Goal: Task Accomplishment & Management: Manage account settings

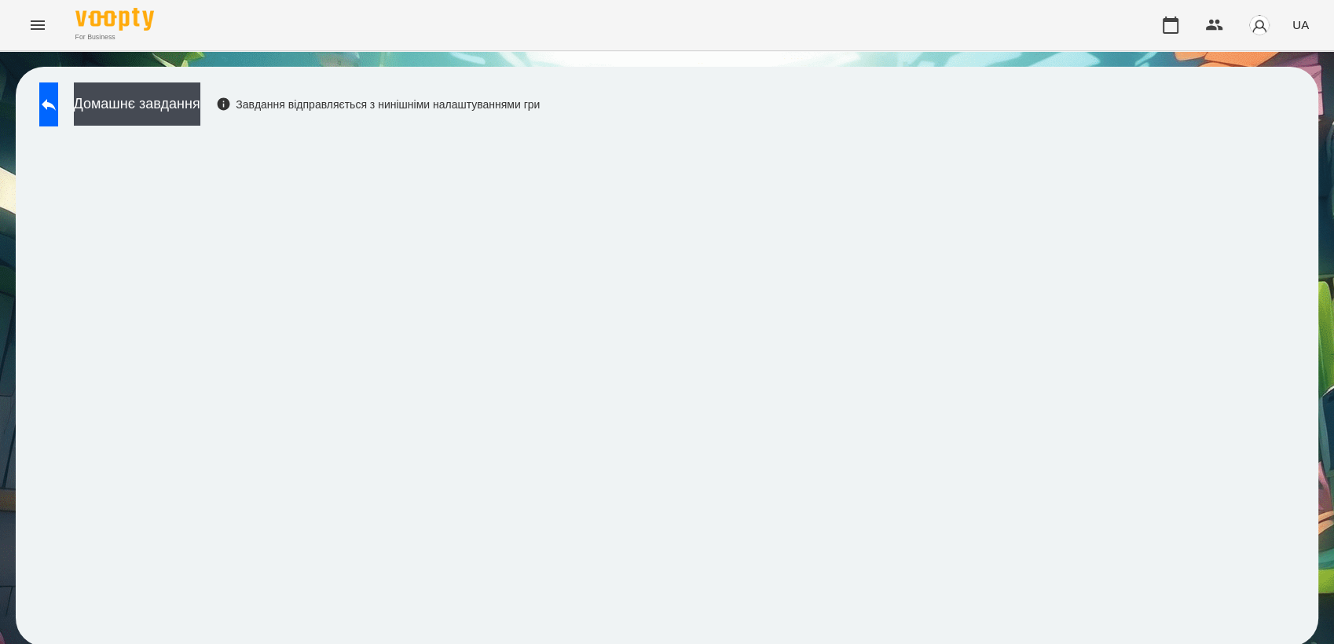
scroll to position [2, 0]
click at [61, 126] on div "Домашнє завдання Завдання відправляється з нинішніми налаштуваннями гри" at bounding box center [285, 108] width 508 height 52
click at [58, 93] on button at bounding box center [48, 104] width 19 height 44
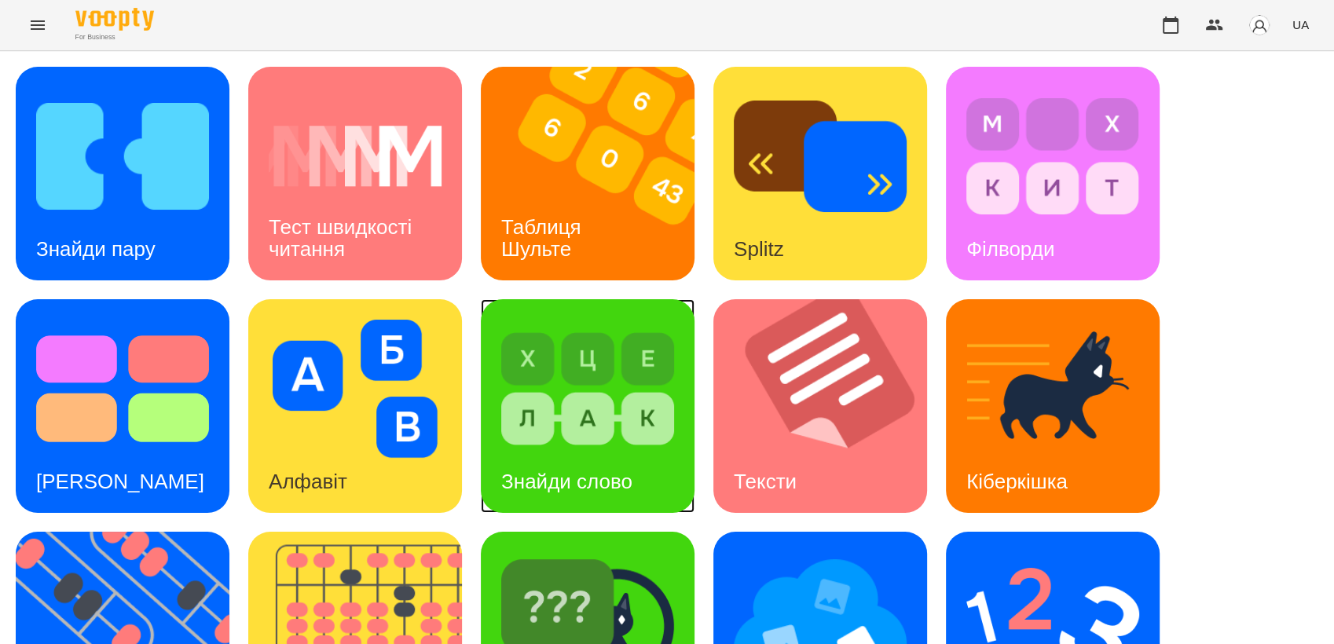
click at [589, 379] on img at bounding box center [587, 389] width 173 height 138
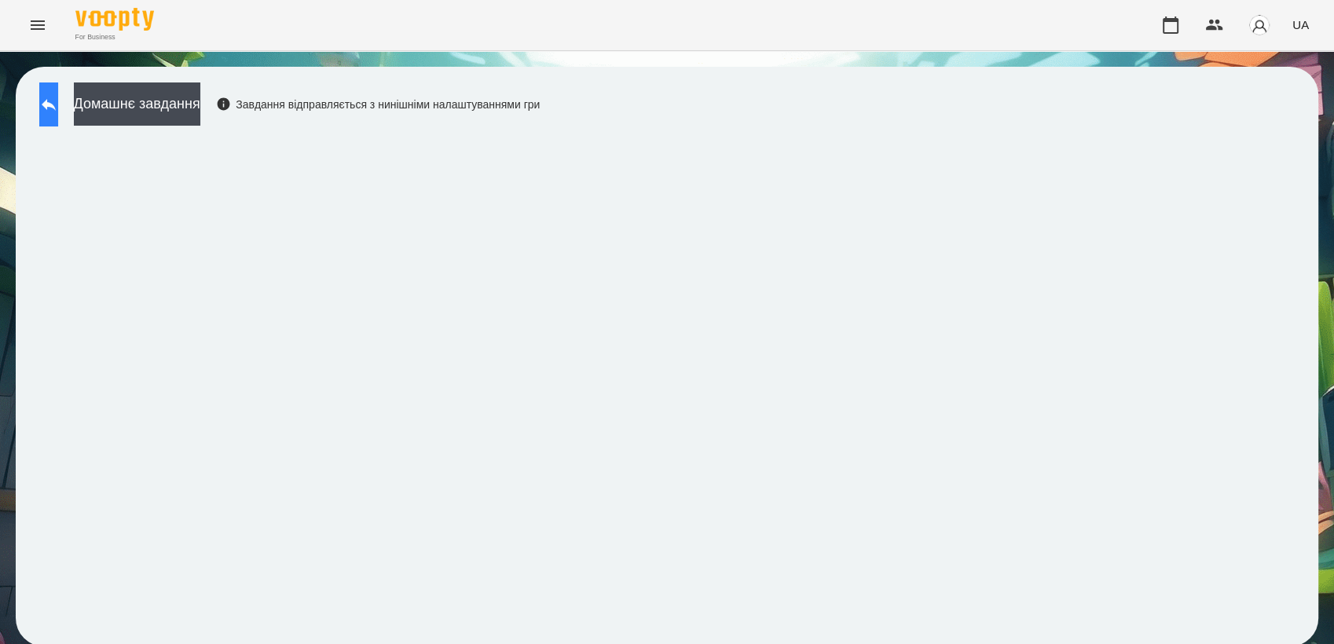
click at [58, 99] on button at bounding box center [48, 104] width 19 height 44
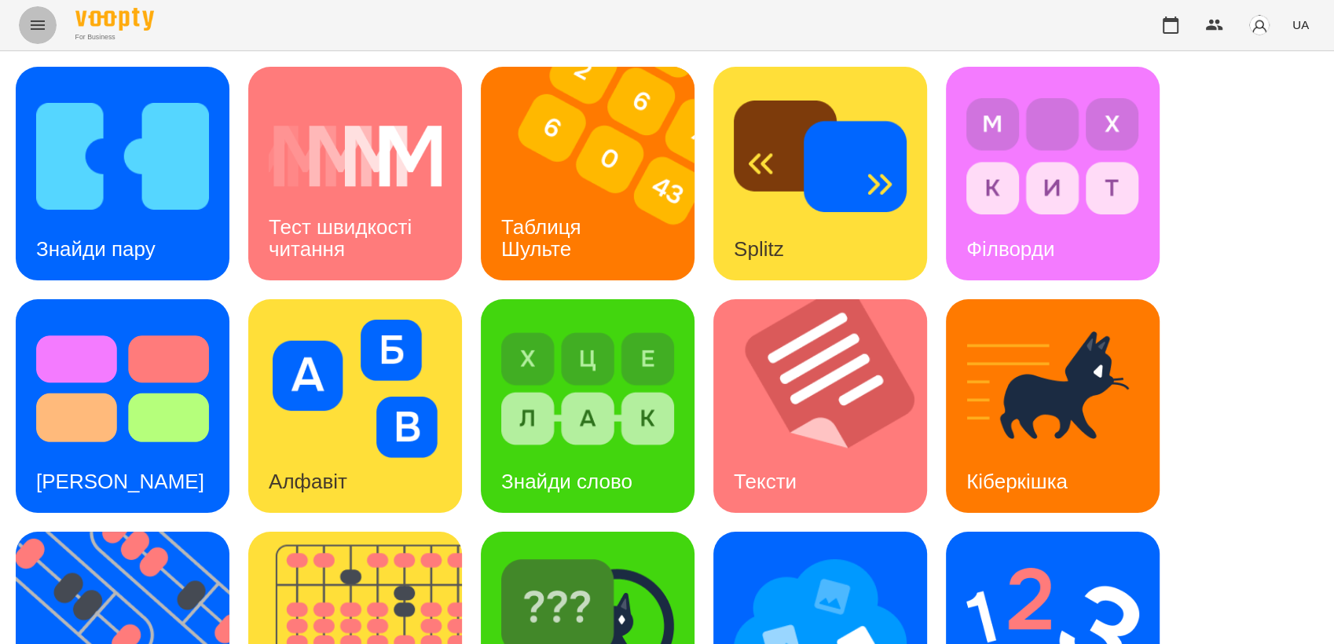
click at [24, 26] on button "Menu" at bounding box center [38, 25] width 38 height 38
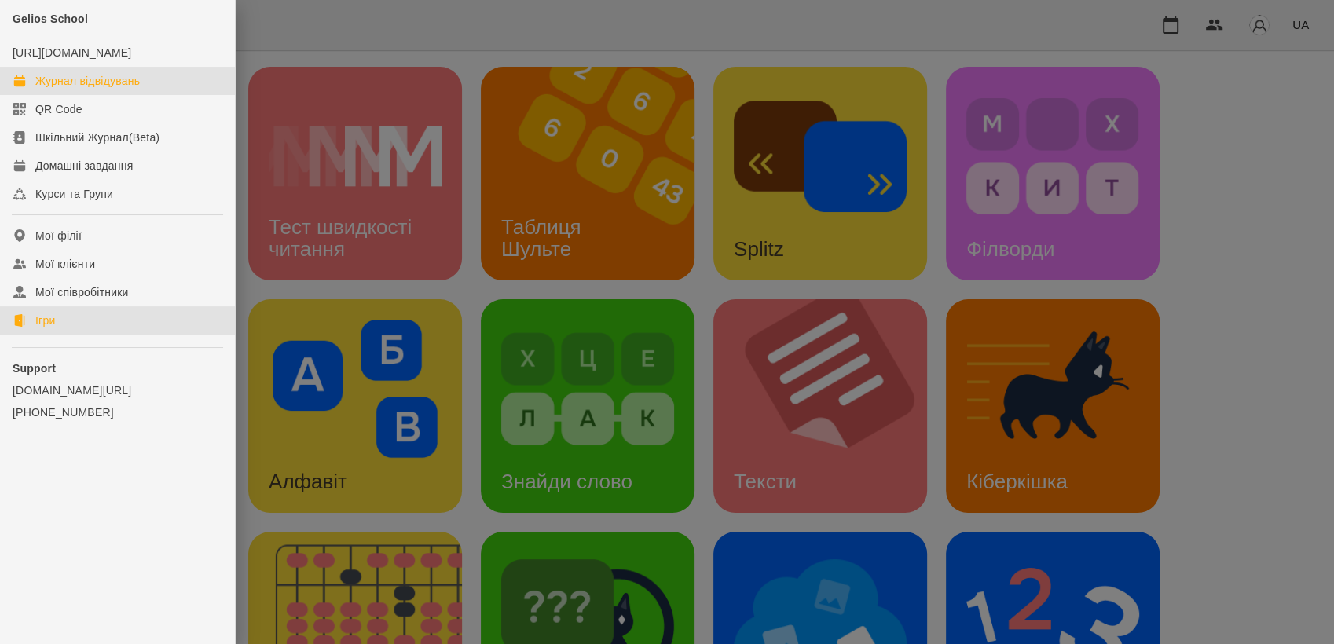
click at [98, 89] on div "Журнал відвідувань" at bounding box center [87, 81] width 104 height 16
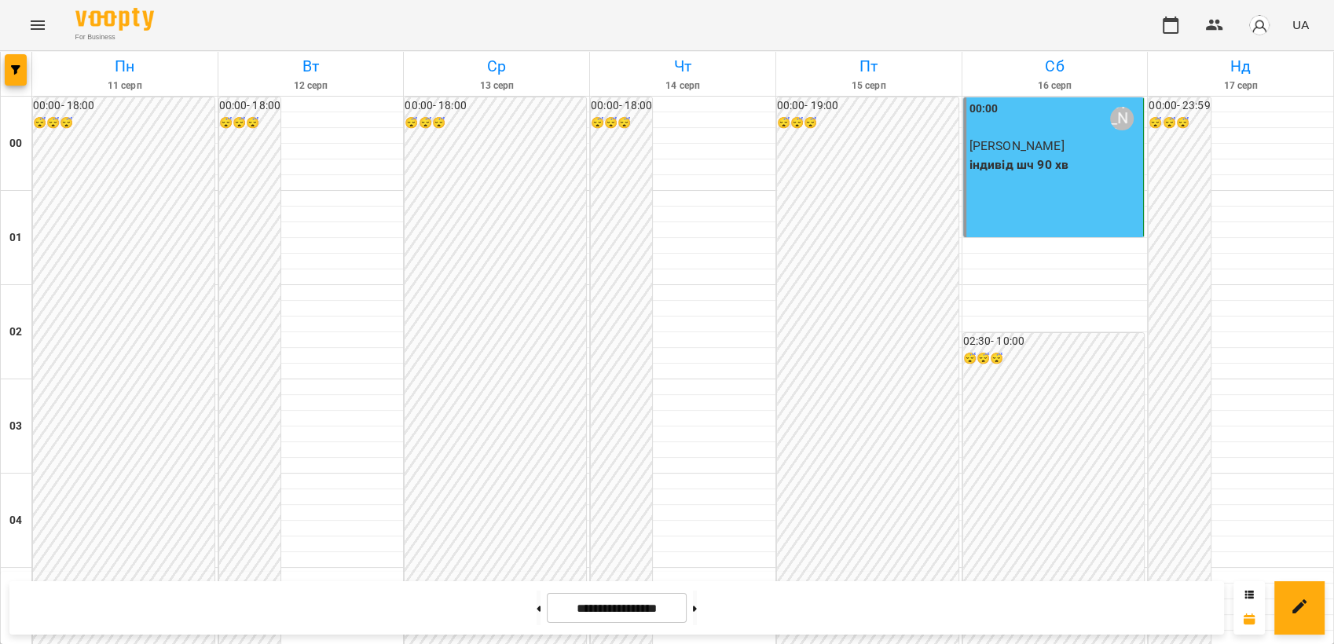
scroll to position [1050, 0]
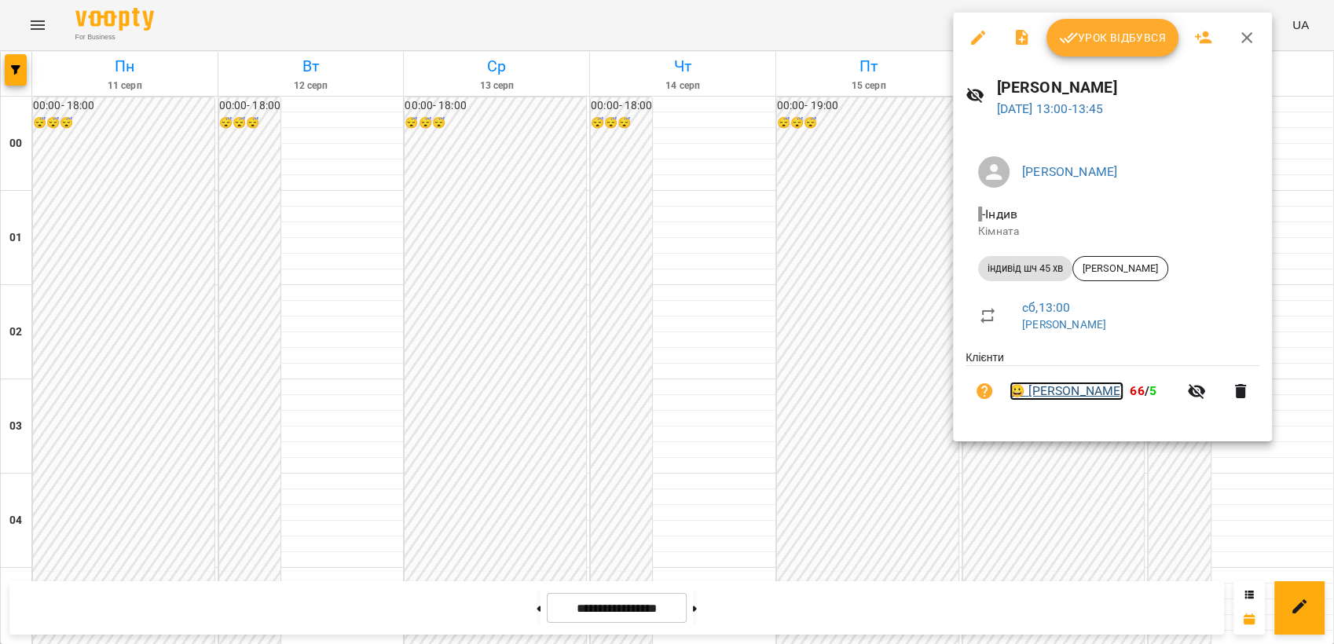
click at [1065, 390] on link "😀 Міхаель Шрам" at bounding box center [1067, 391] width 114 height 19
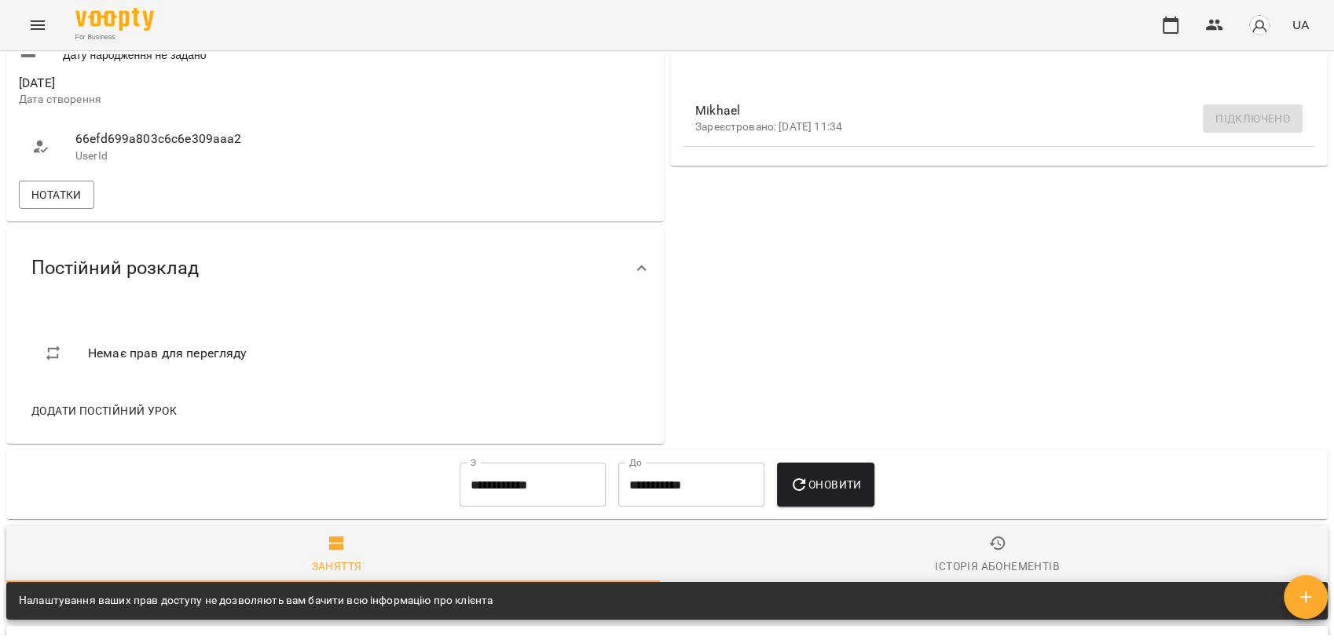
scroll to position [515, 0]
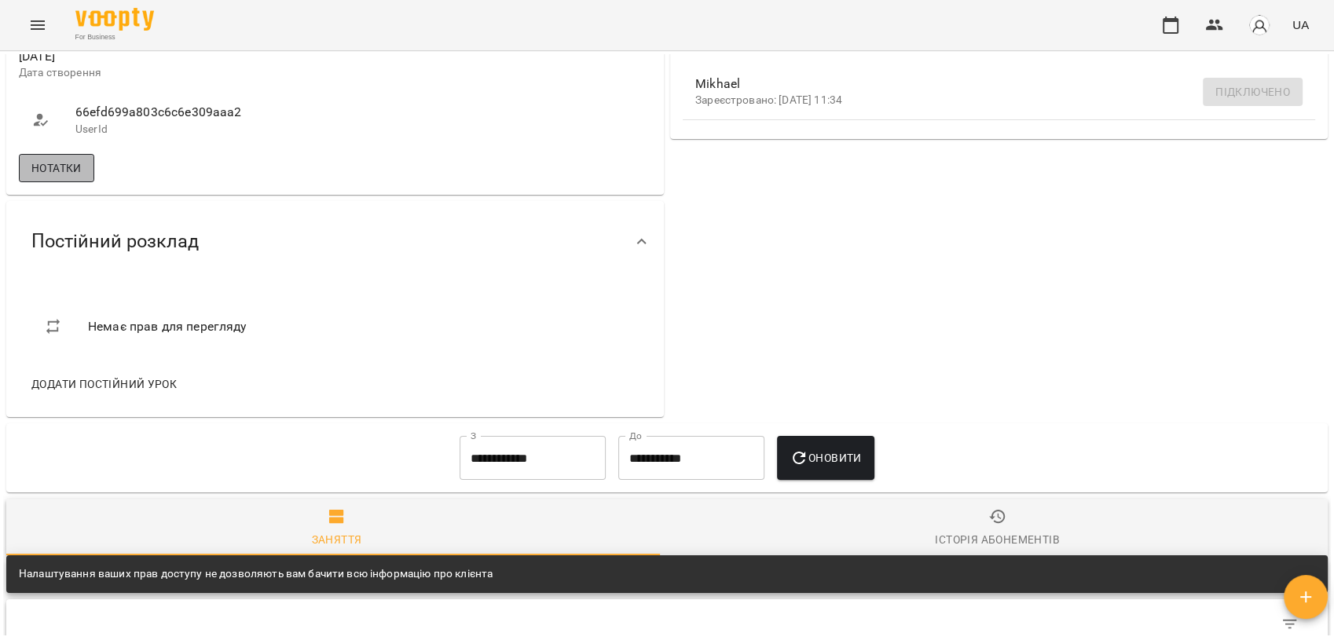
click at [46, 175] on span "Нотатки" at bounding box center [56, 168] width 50 height 19
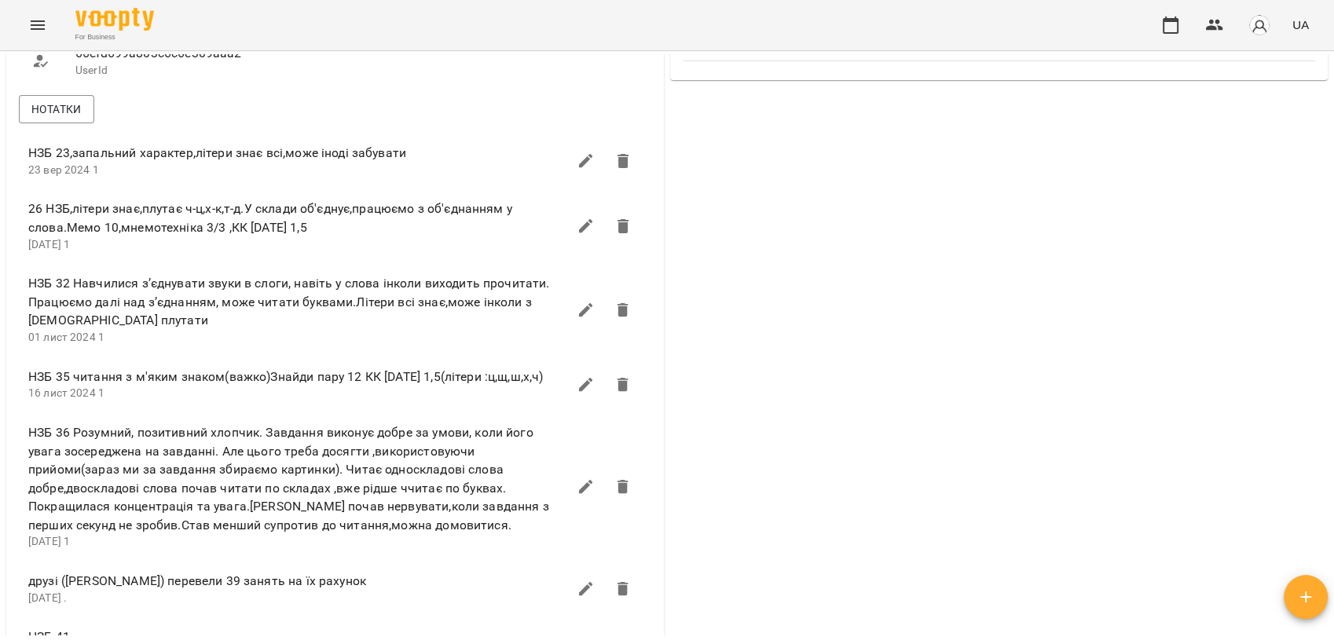
scroll to position [578, 0]
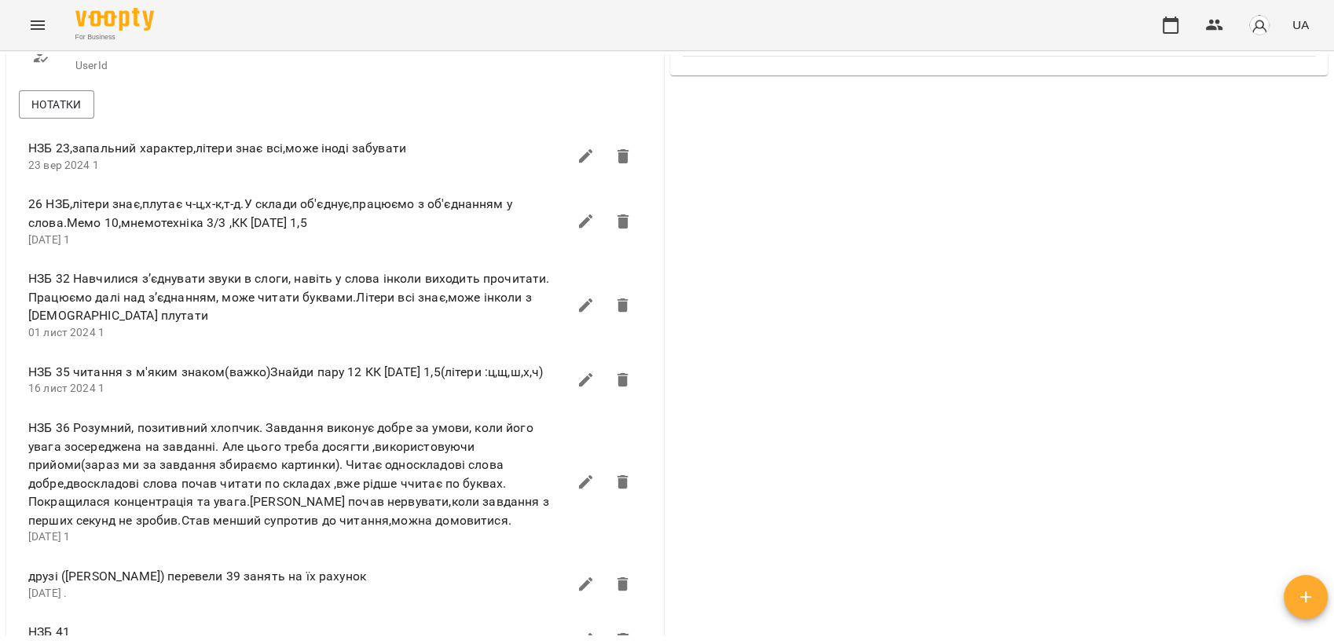
drag, startPoint x: 1331, startPoint y: 202, endPoint x: 1331, endPoint y: 219, distance: 17.3
click at [1331, 219] on div "Мої клієнти / Міхаель Шрам Міхаель Шрам Саріджа Юля індив вайбер ВС шч_укр Акту…" at bounding box center [667, 373] width 1334 height 644
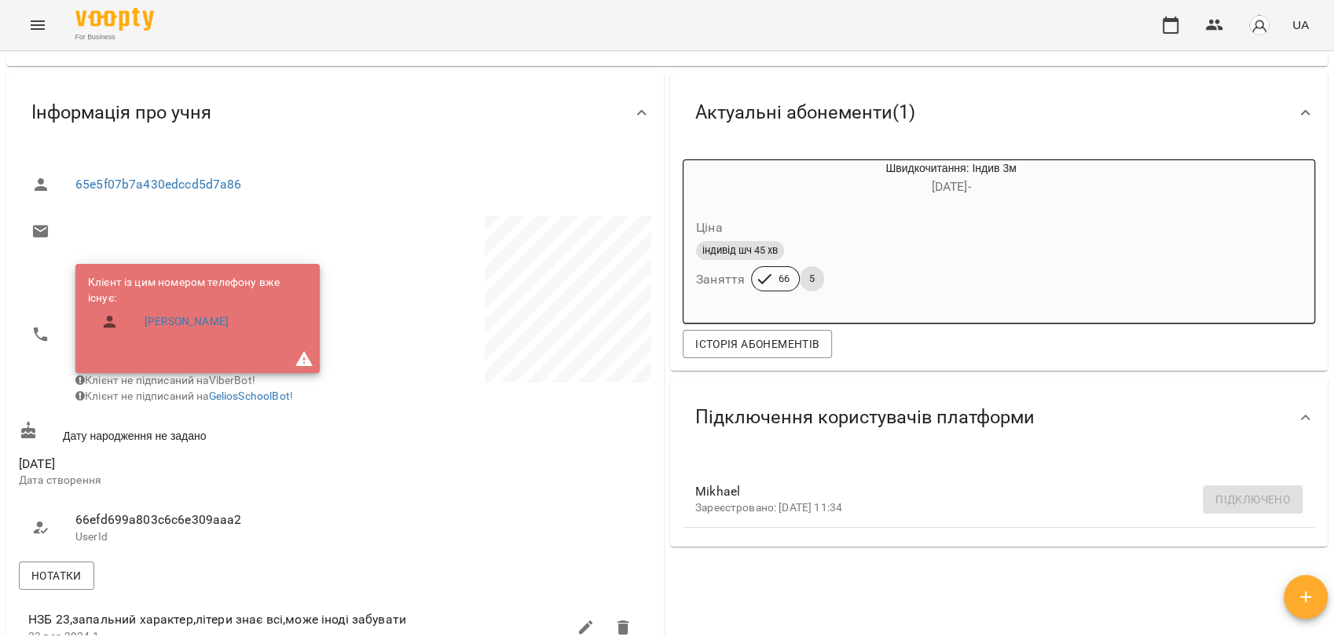
scroll to position [0, 0]
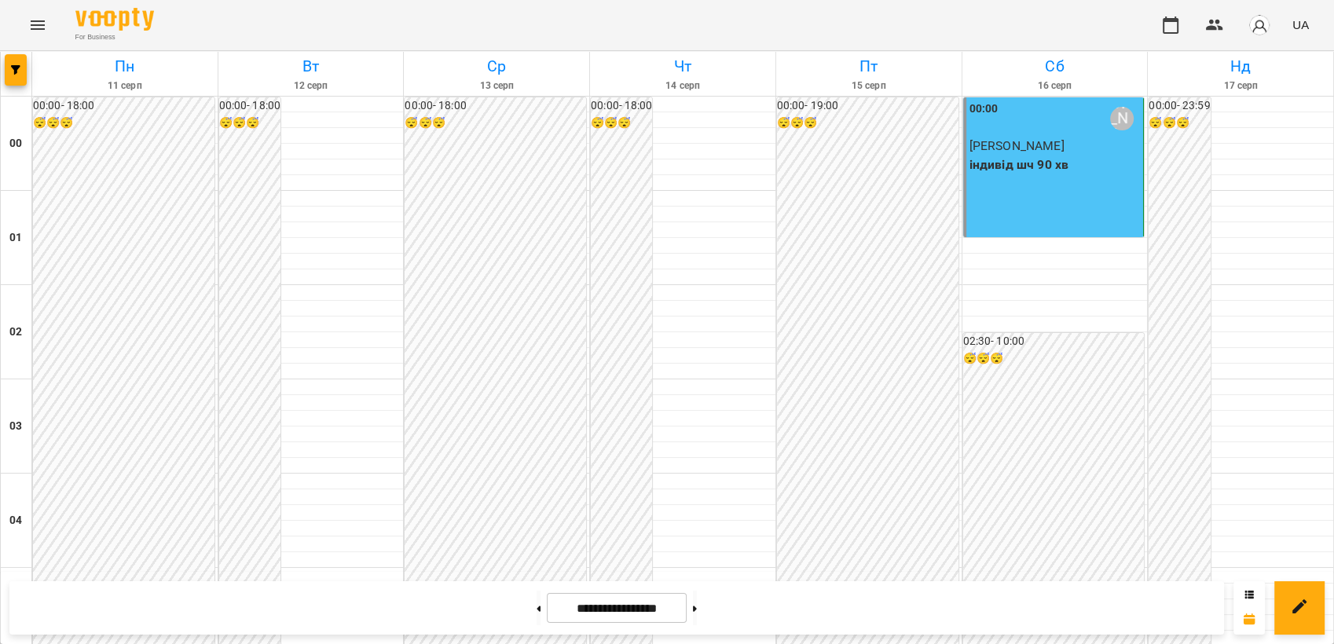
scroll to position [1103, 0]
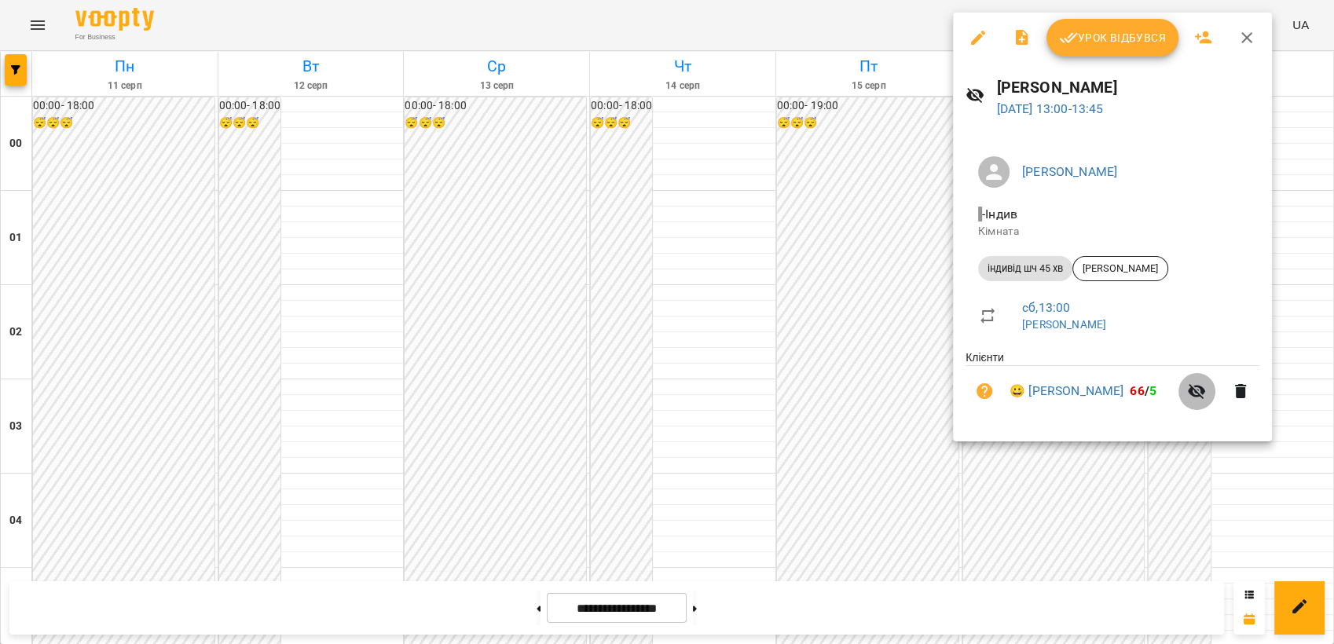
click at [1194, 396] on icon "button" at bounding box center [1196, 391] width 19 height 19
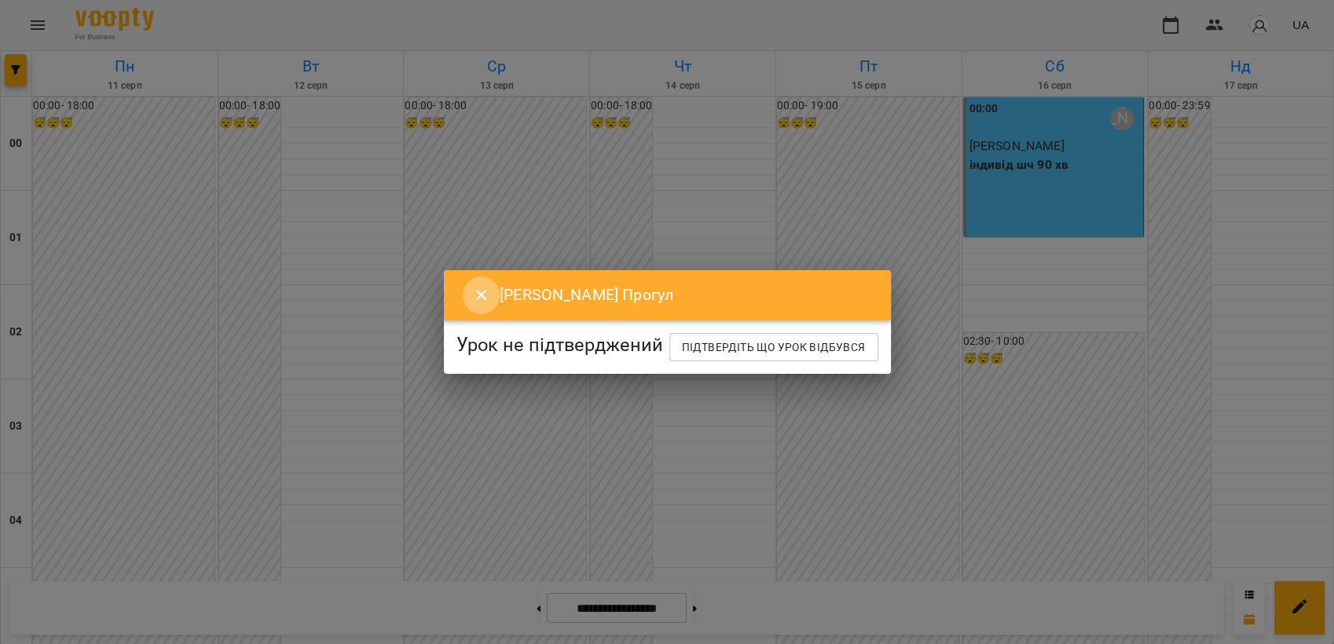
click at [472, 286] on icon "Close" at bounding box center [481, 295] width 19 height 19
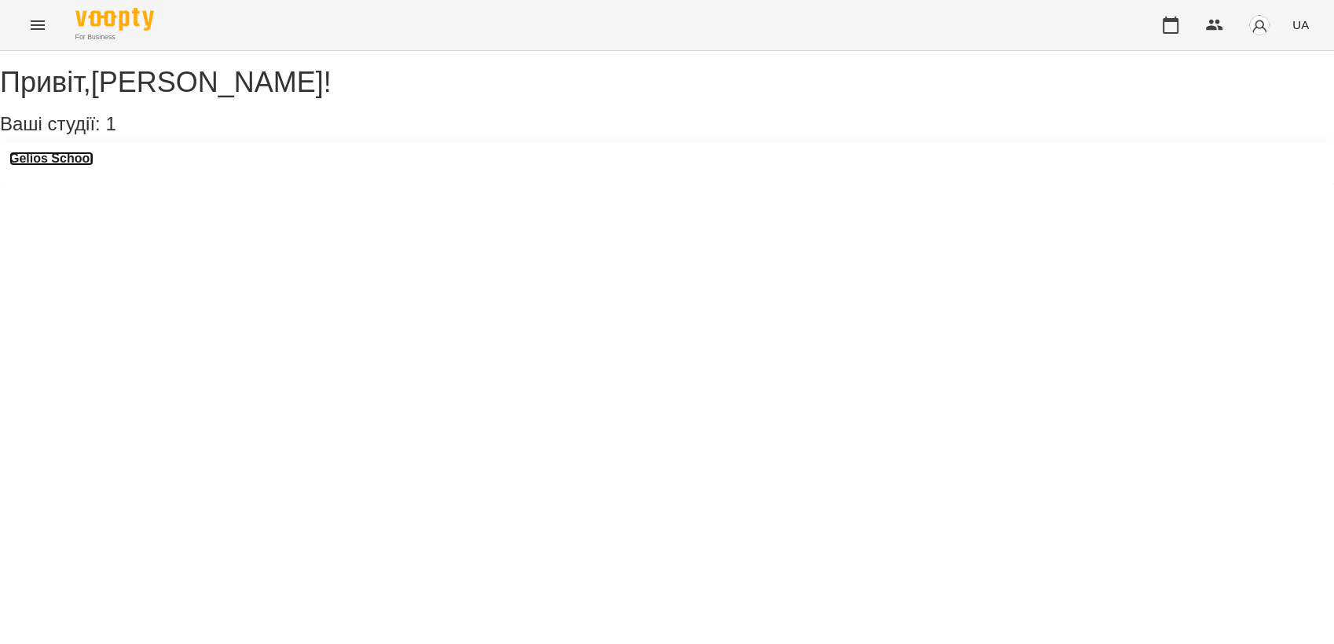
click at [65, 166] on h3 "Gelios School" at bounding box center [51, 159] width 84 height 14
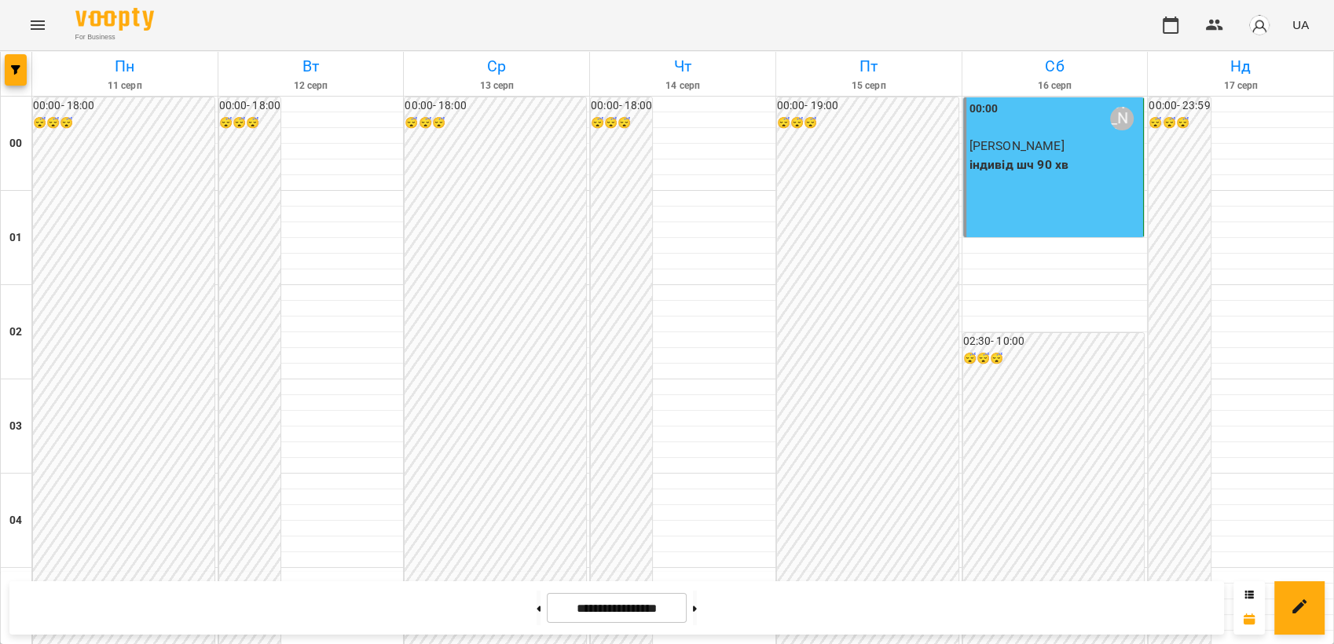
scroll to position [884, 0]
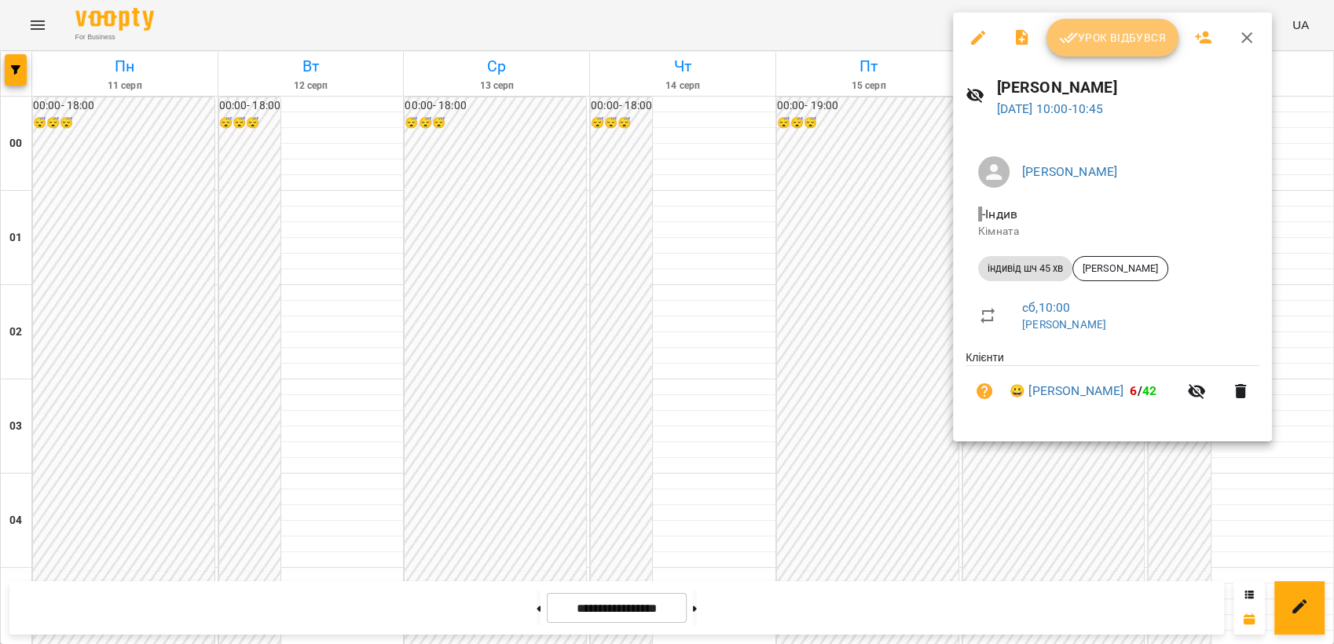
click at [1087, 31] on span "Урок відбувся" at bounding box center [1112, 37] width 107 height 19
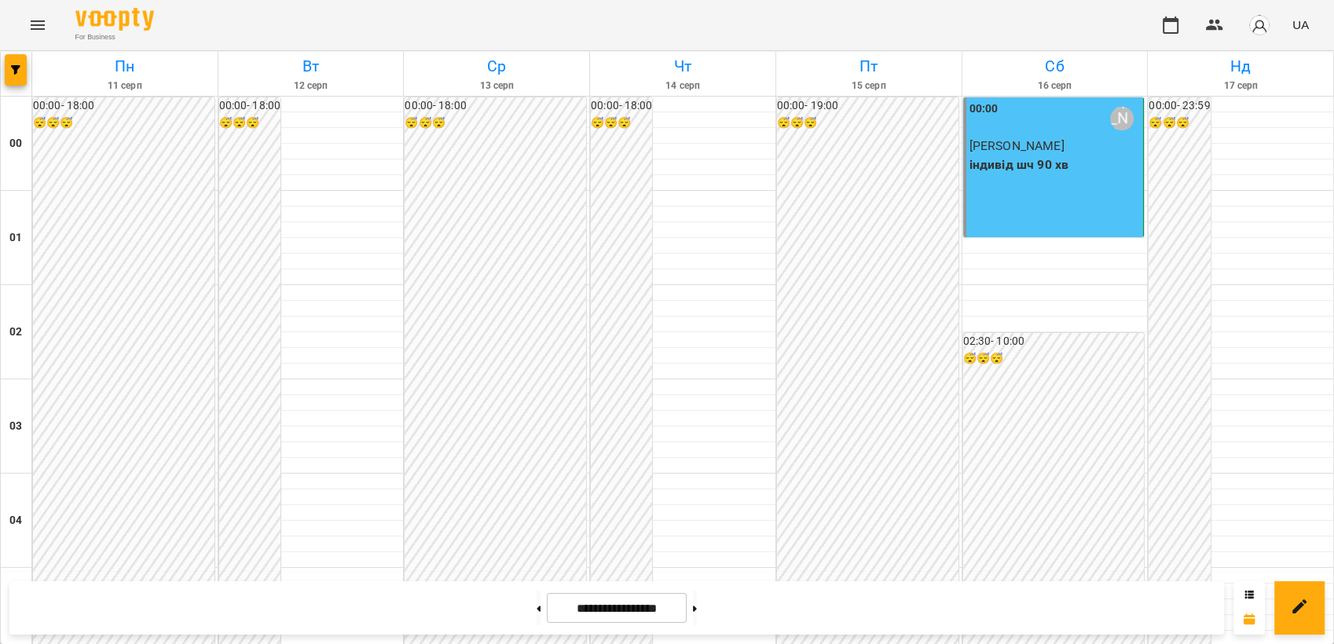
scroll to position [940, 0]
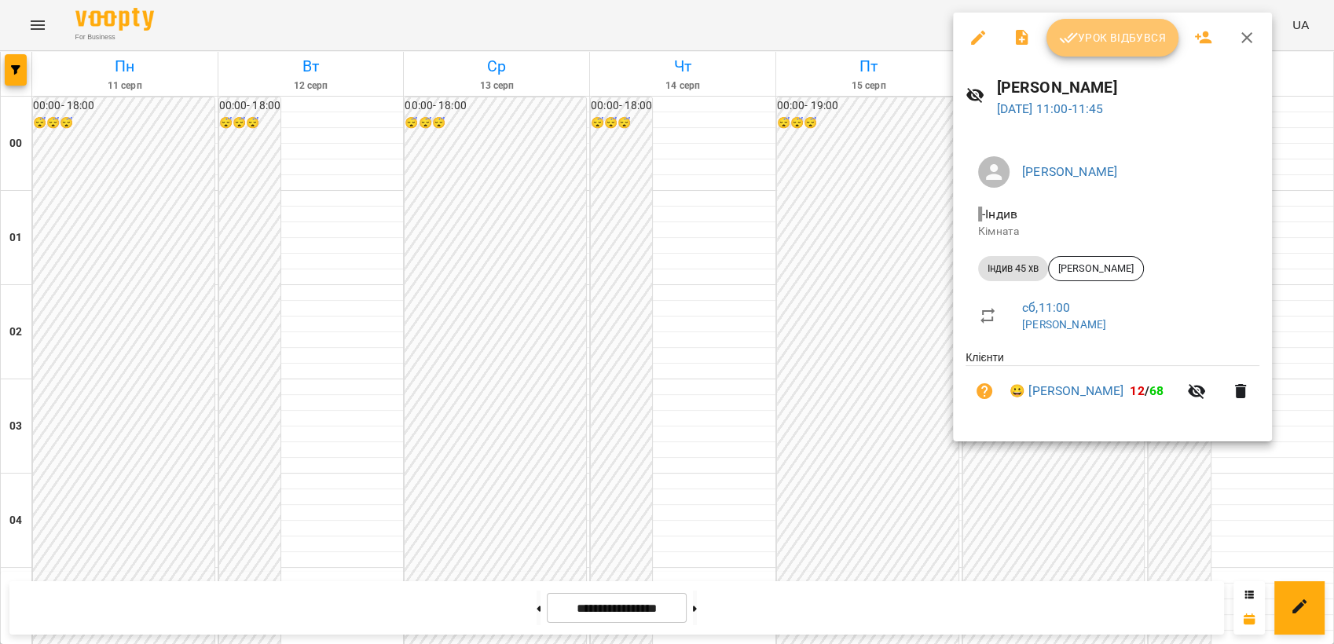
click at [1094, 53] on button "Урок відбувся" at bounding box center [1113, 38] width 132 height 38
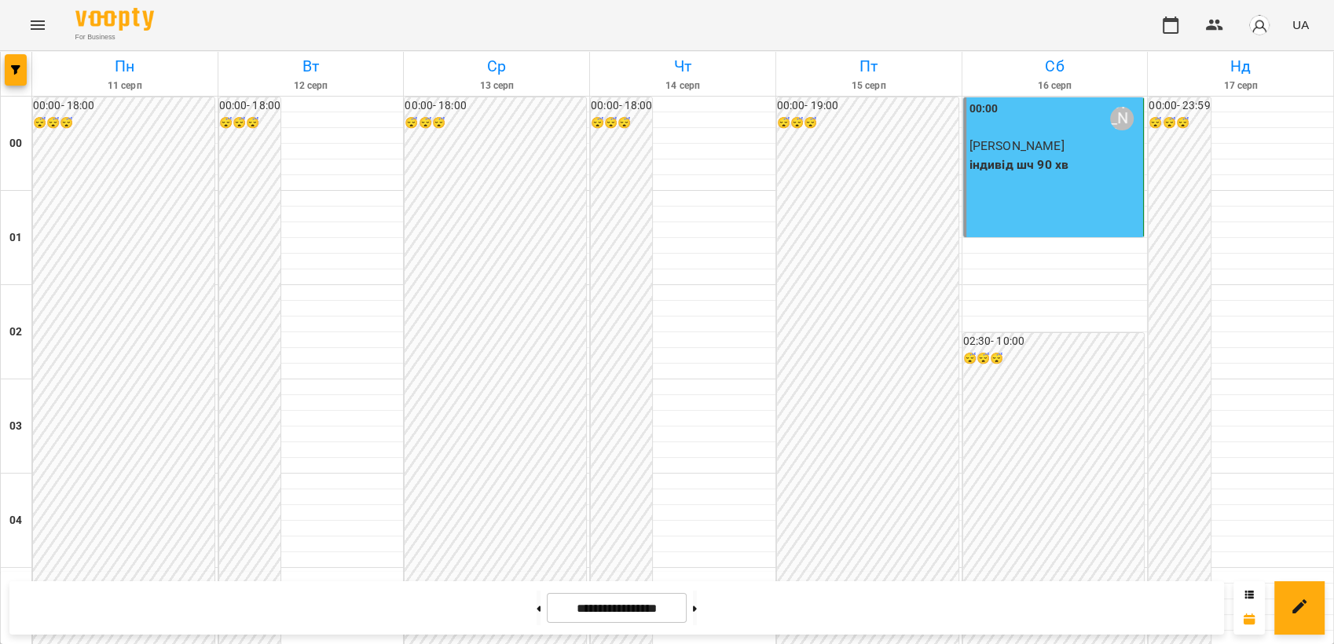
scroll to position [911, 0]
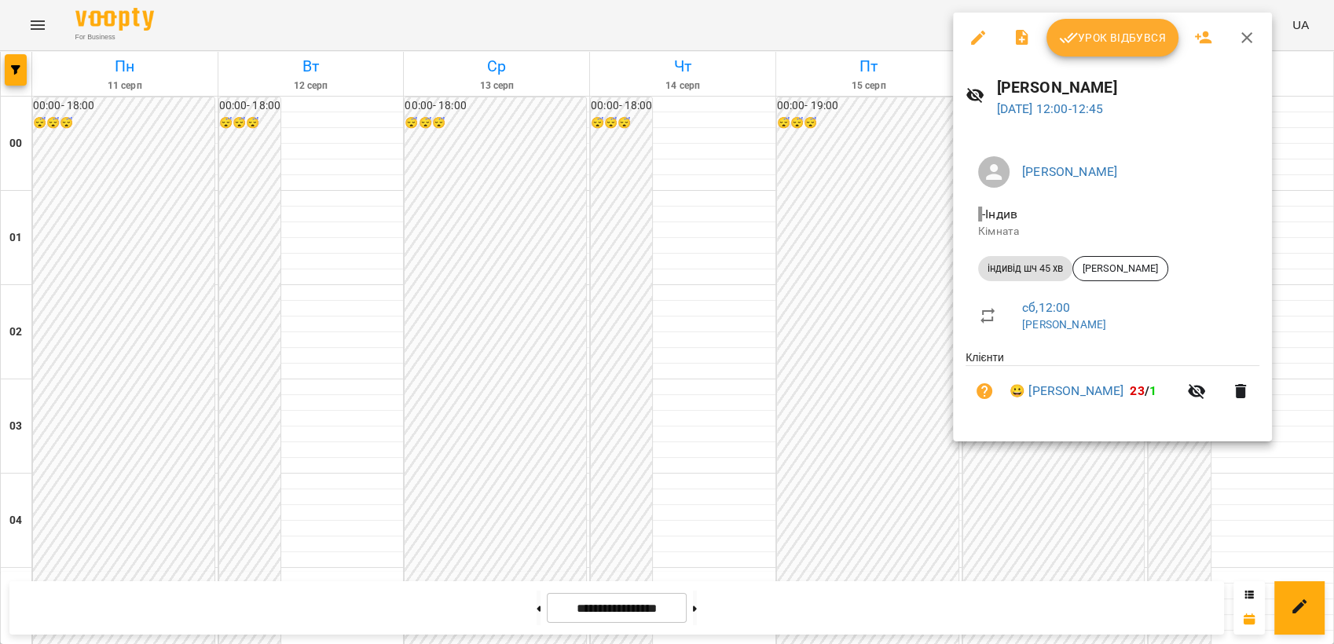
click at [1107, 56] on button "Урок відбувся" at bounding box center [1113, 38] width 132 height 38
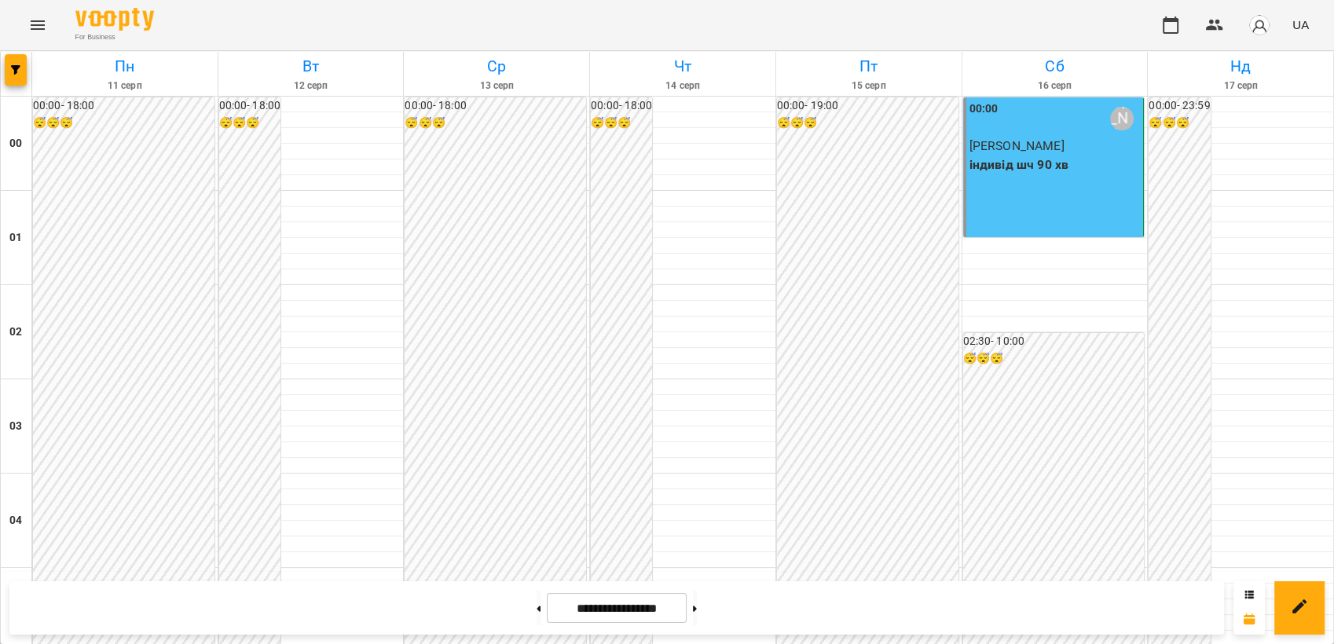
scroll to position [949, 0]
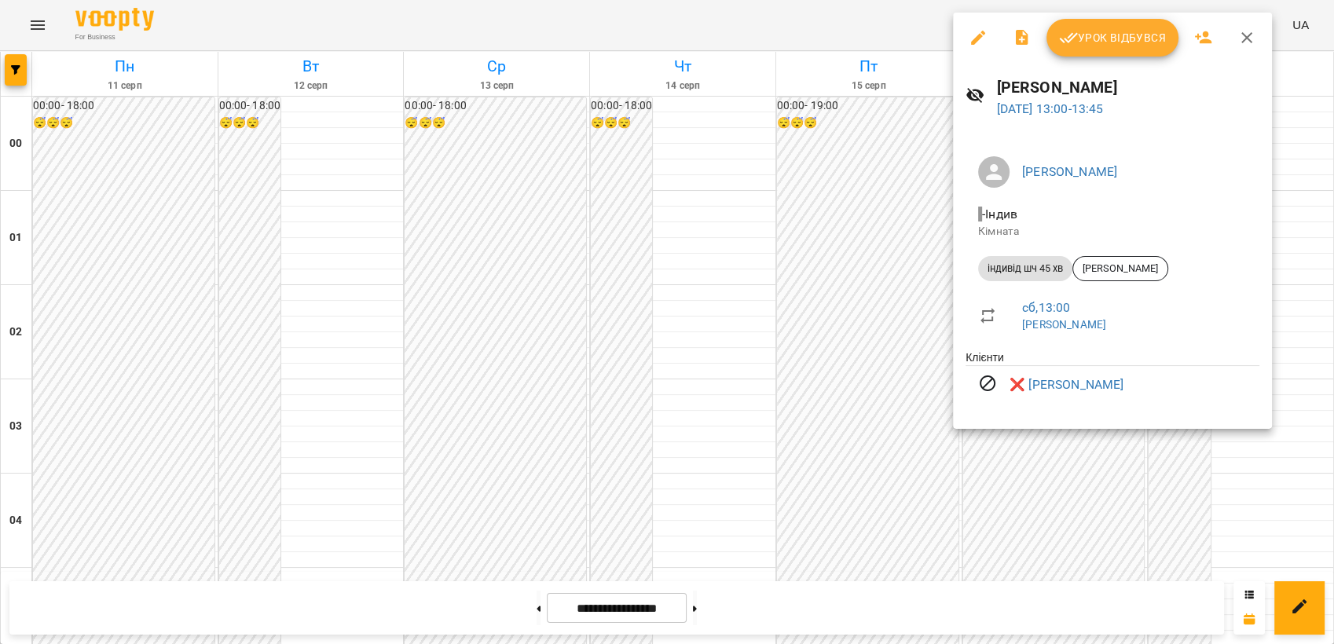
click at [1203, 476] on div at bounding box center [667, 322] width 1334 height 644
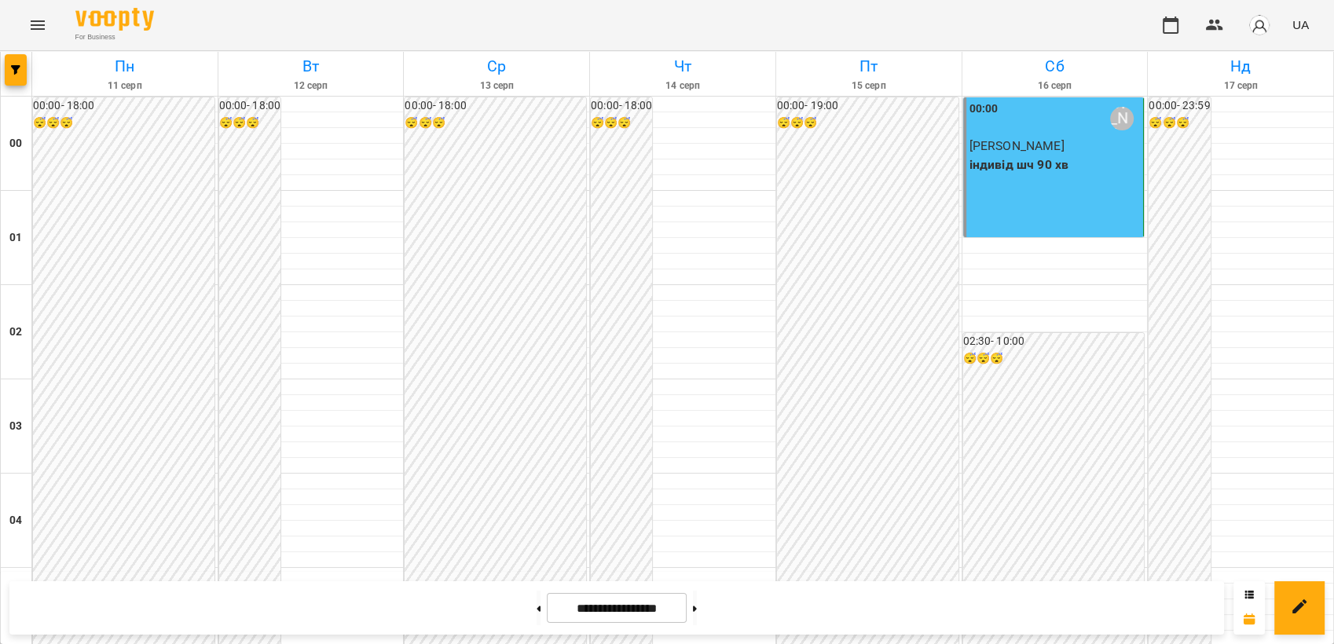
scroll to position [0, 0]
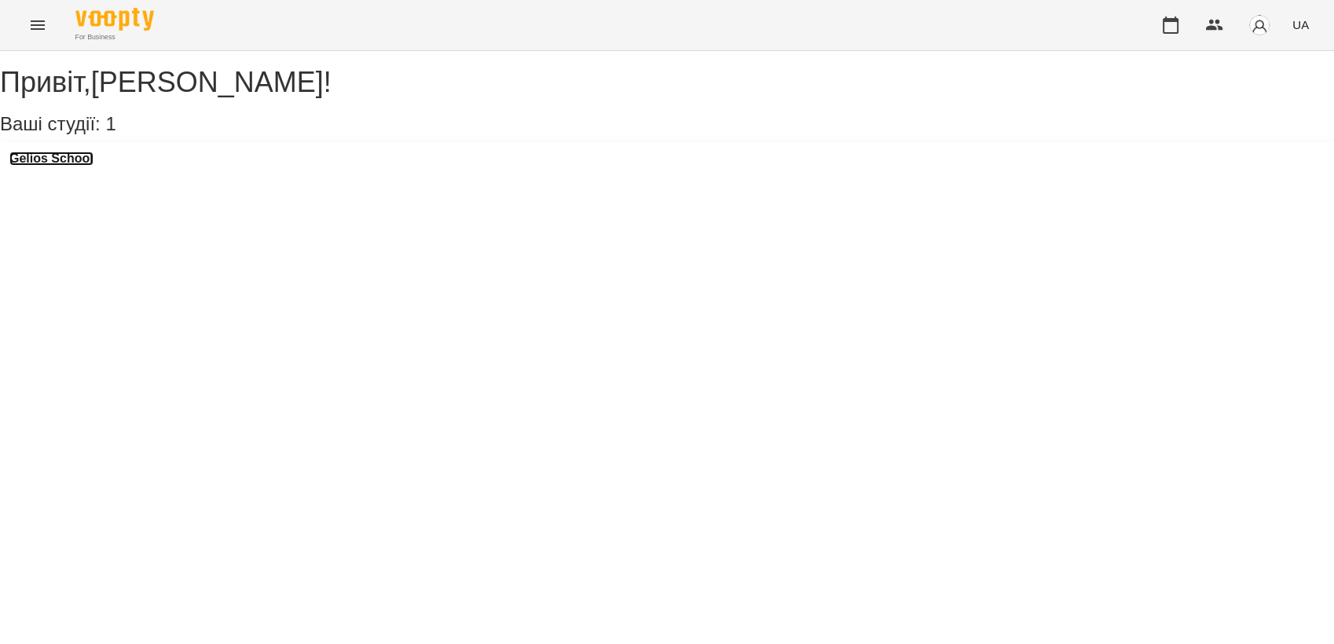
click at [82, 166] on h3 "Gelios School" at bounding box center [51, 159] width 84 height 14
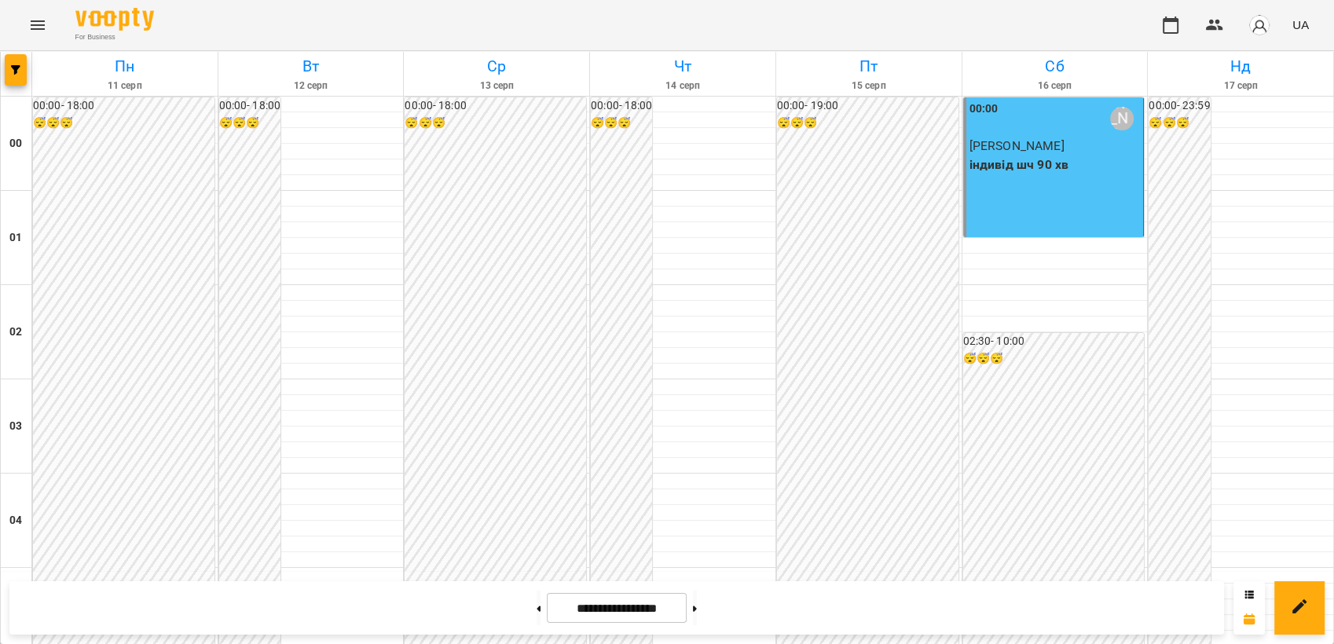
scroll to position [1051, 0]
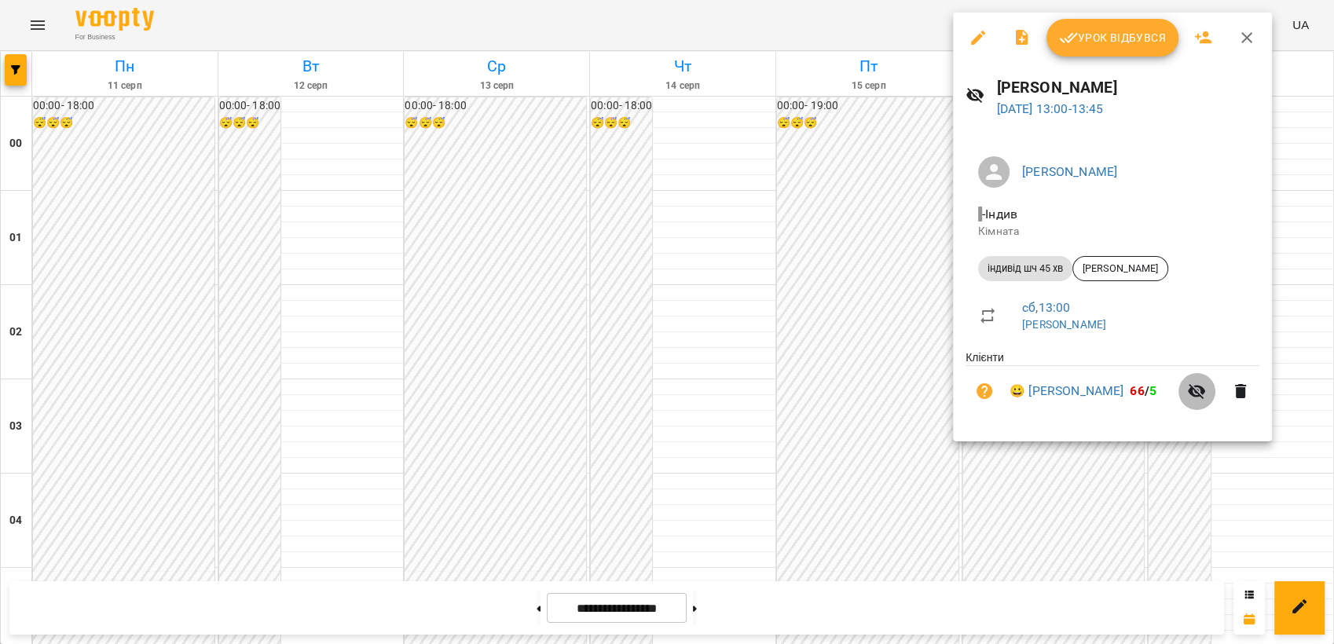
click at [1196, 401] on icon "button" at bounding box center [1196, 391] width 19 height 19
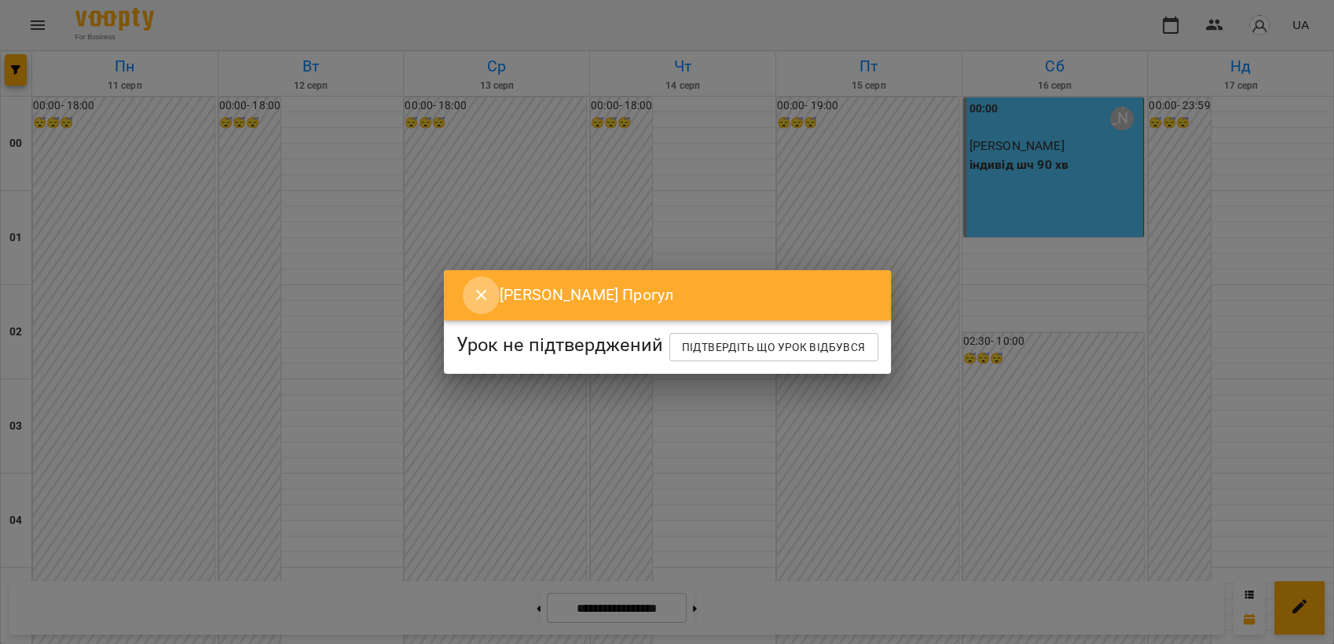
click at [476, 286] on icon "Close" at bounding box center [481, 295] width 19 height 19
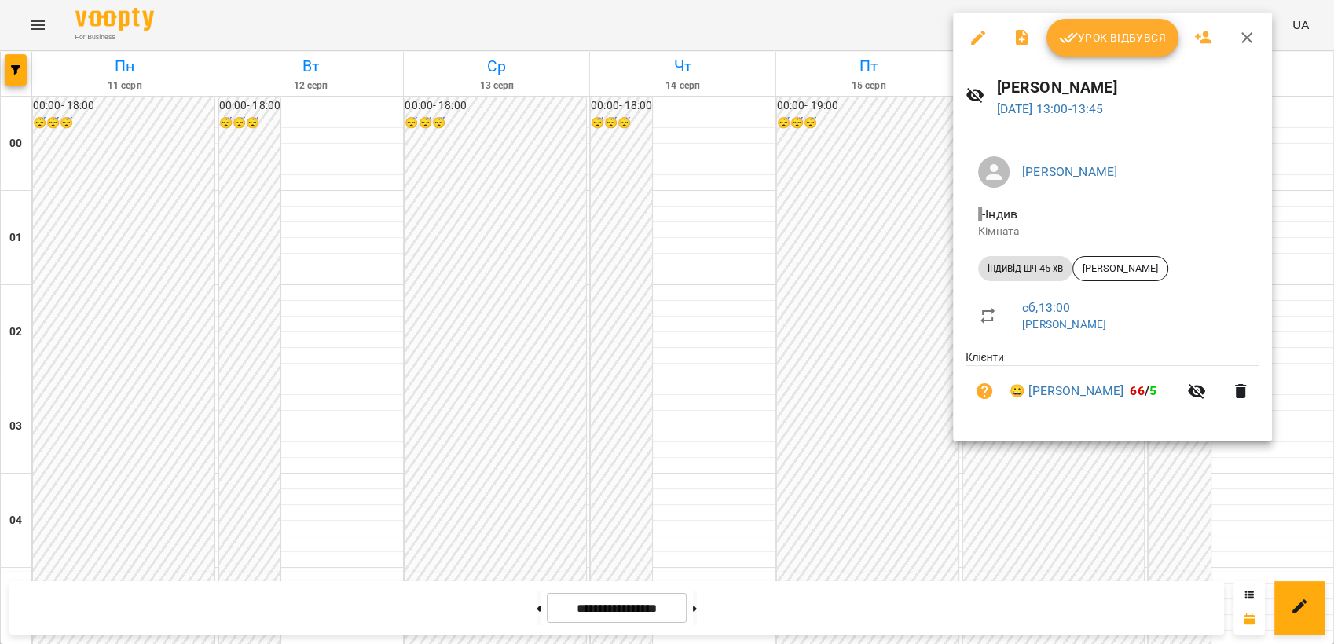
click at [978, 44] on icon "button" at bounding box center [978, 37] width 19 height 19
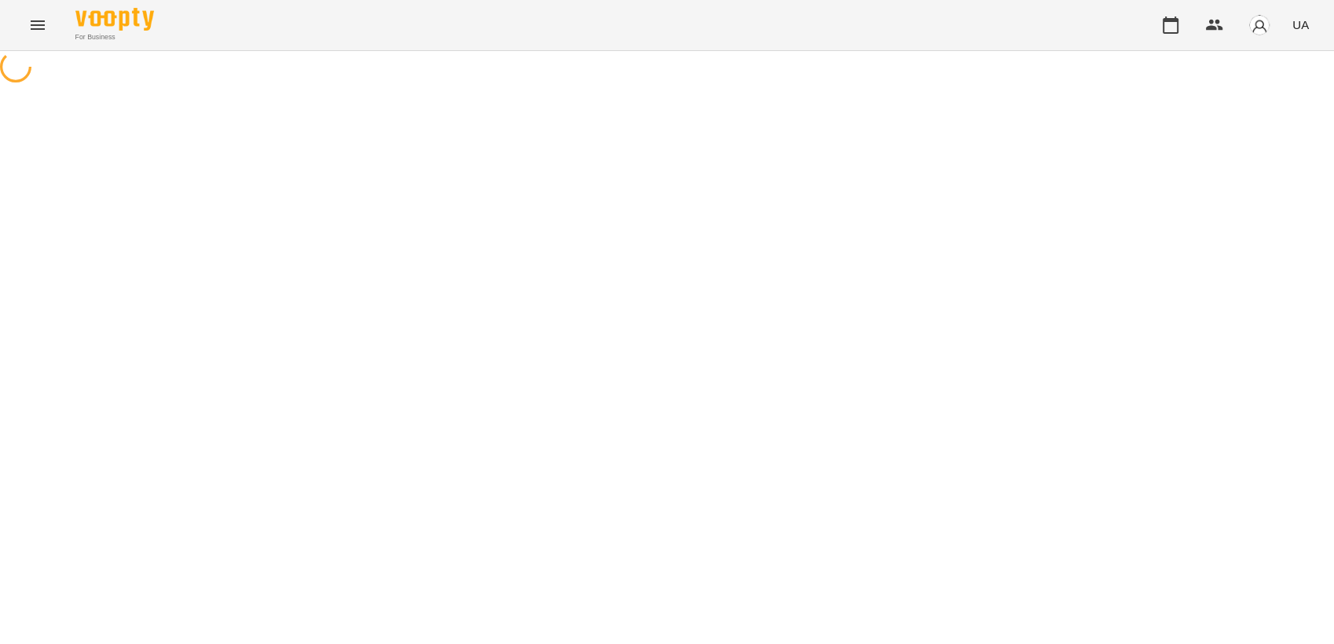
select select "**********"
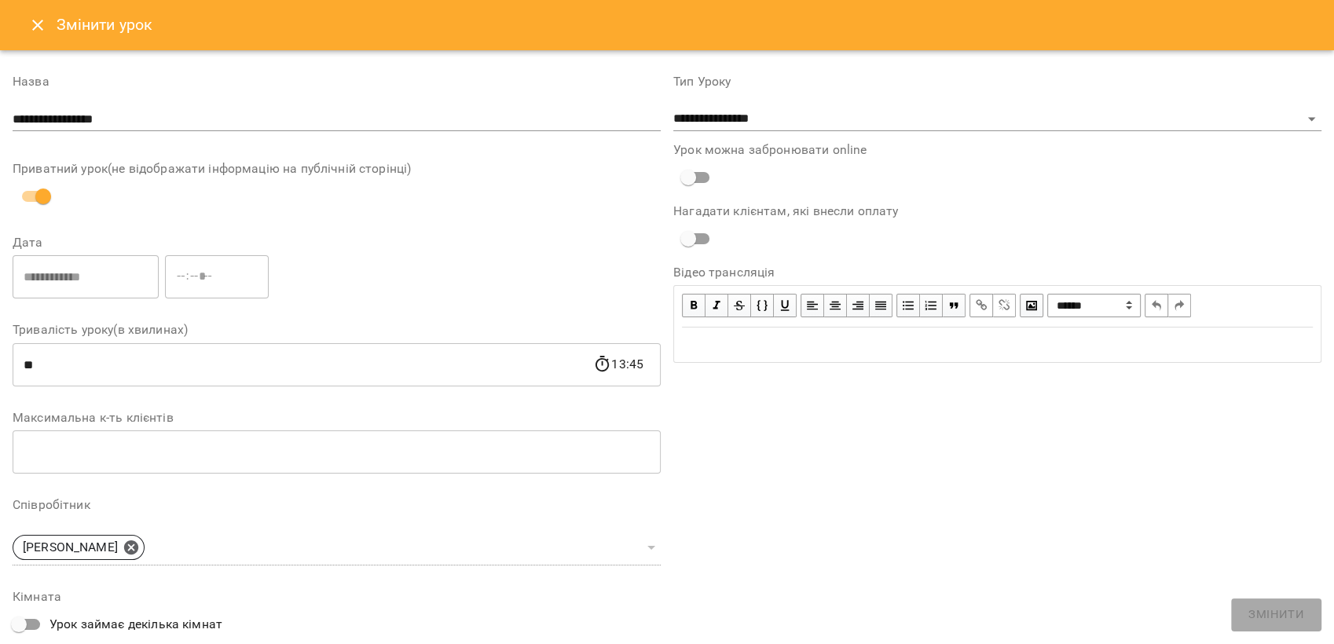
drag, startPoint x: 4, startPoint y: 44, endPoint x: 8, endPoint y: 36, distance: 8.8
click at [8, 36] on div "Змінити урок" at bounding box center [667, 25] width 1334 height 50
click at [19, 30] on div "Змінити урок" at bounding box center [667, 25] width 1334 height 50
click at [35, 28] on icon "Close" at bounding box center [37, 25] width 19 height 19
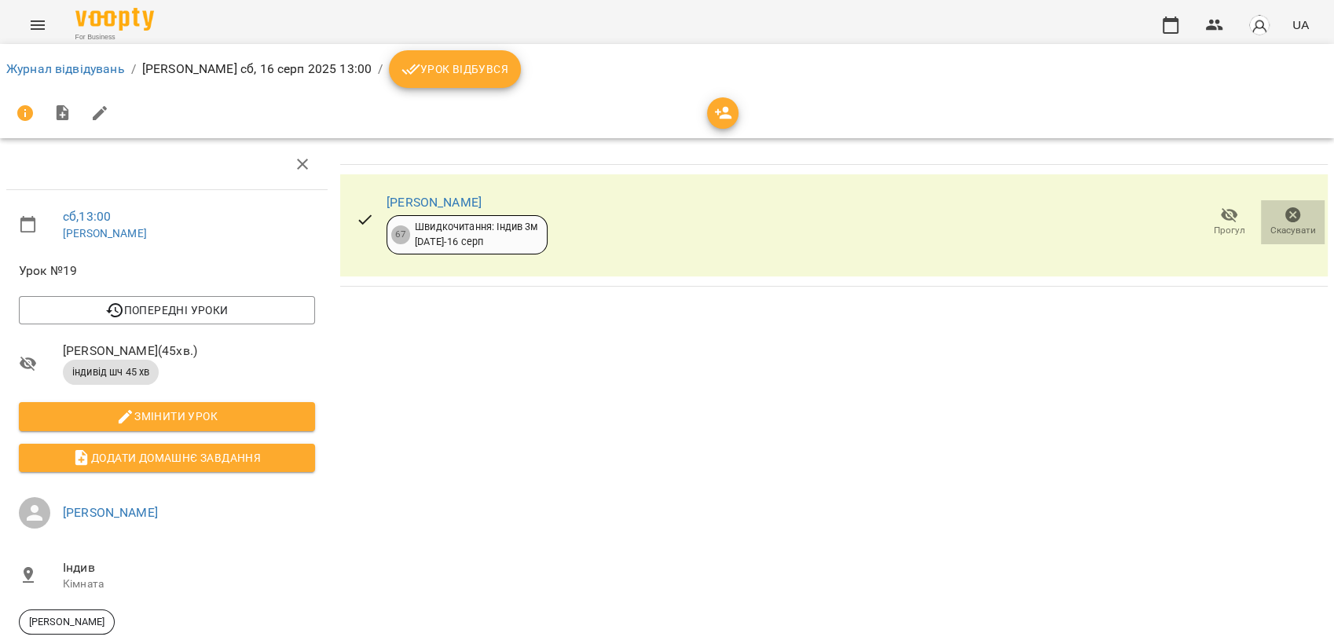
click at [1285, 217] on icon "button" at bounding box center [1293, 215] width 16 height 16
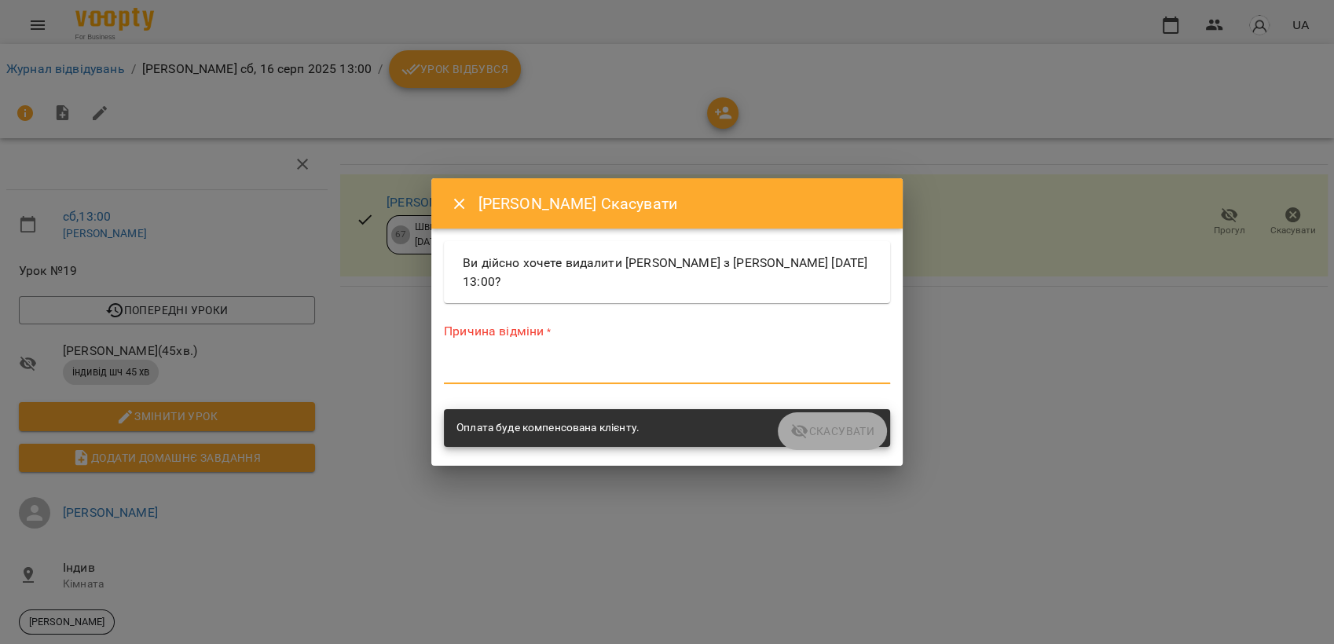
click at [547, 375] on textarea at bounding box center [667, 371] width 446 height 15
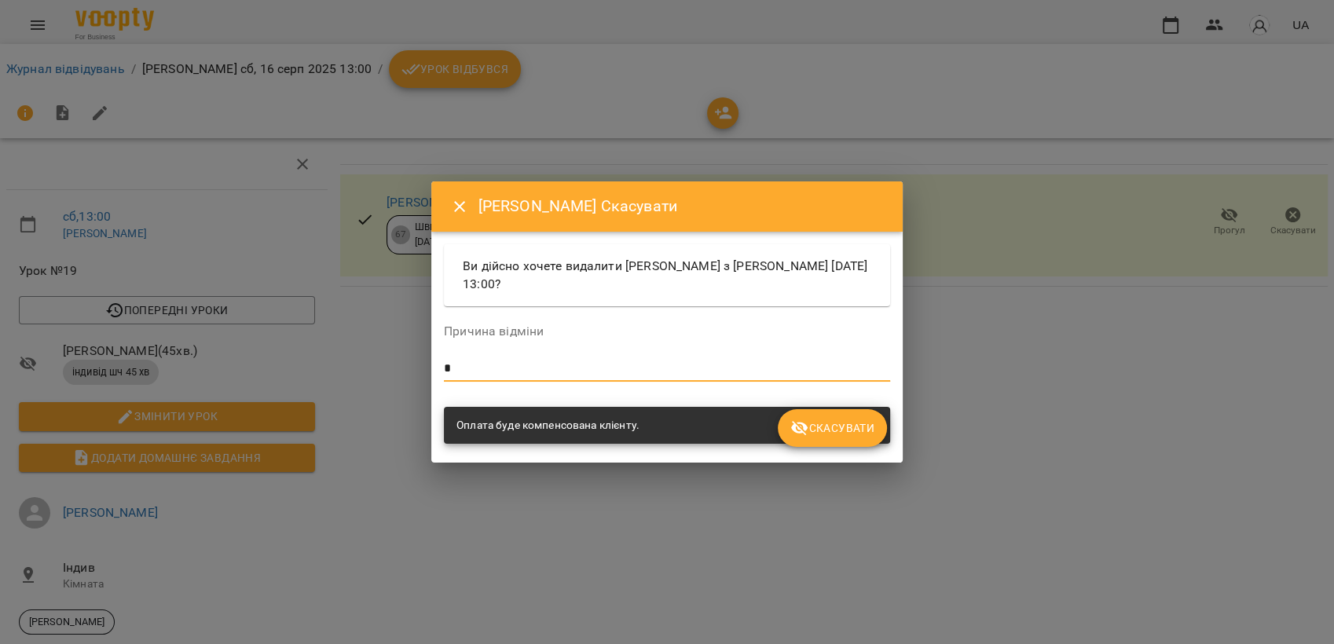
type textarea "*"
click at [830, 424] on span "Скасувати" at bounding box center [832, 428] width 84 height 19
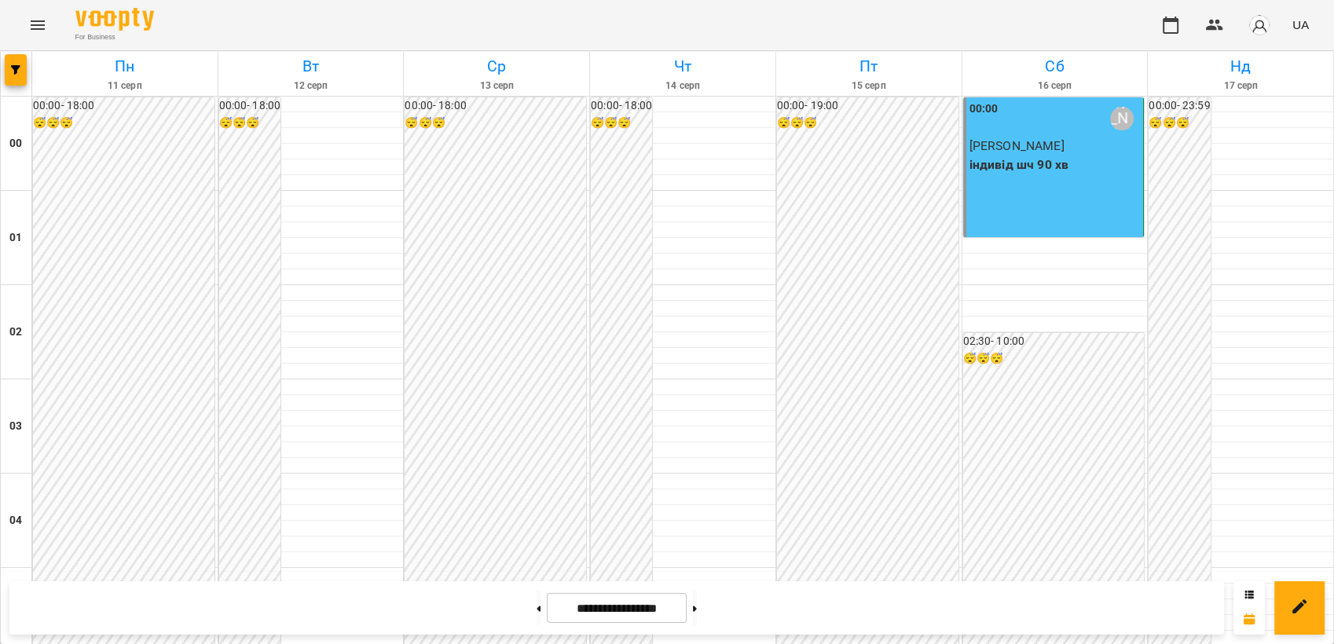
scroll to position [1785, 0]
click at [697, 603] on button at bounding box center [695, 608] width 4 height 35
type input "**********"
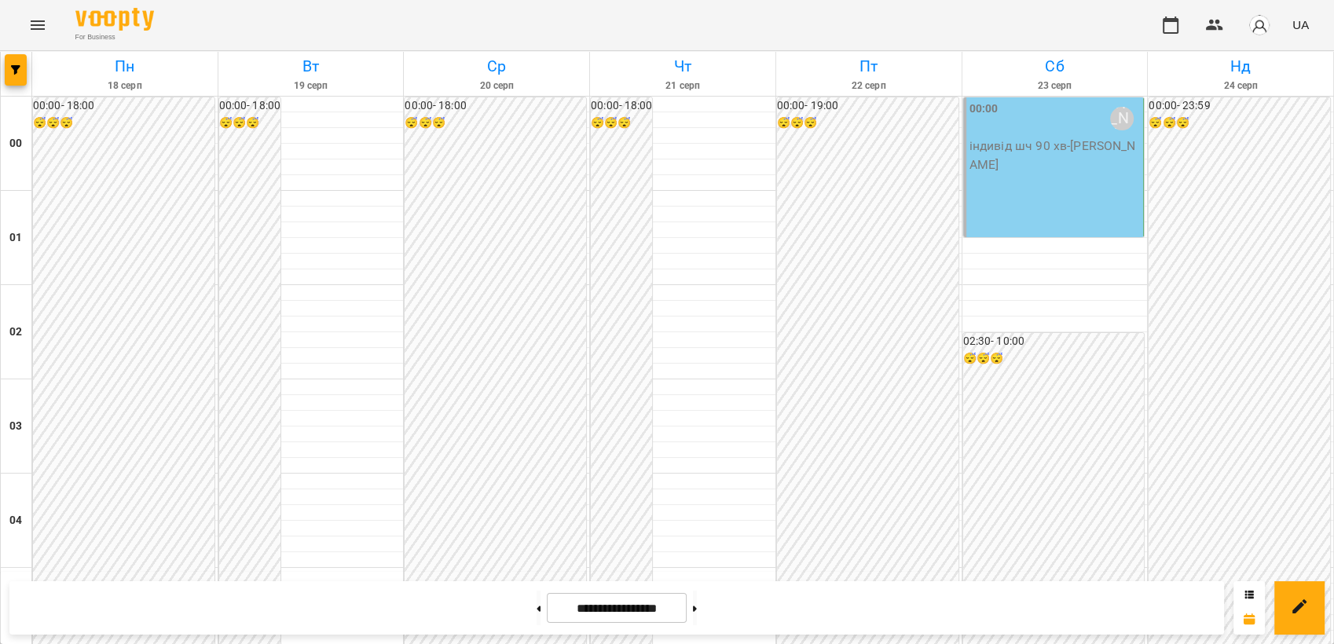
scroll to position [1655, 0]
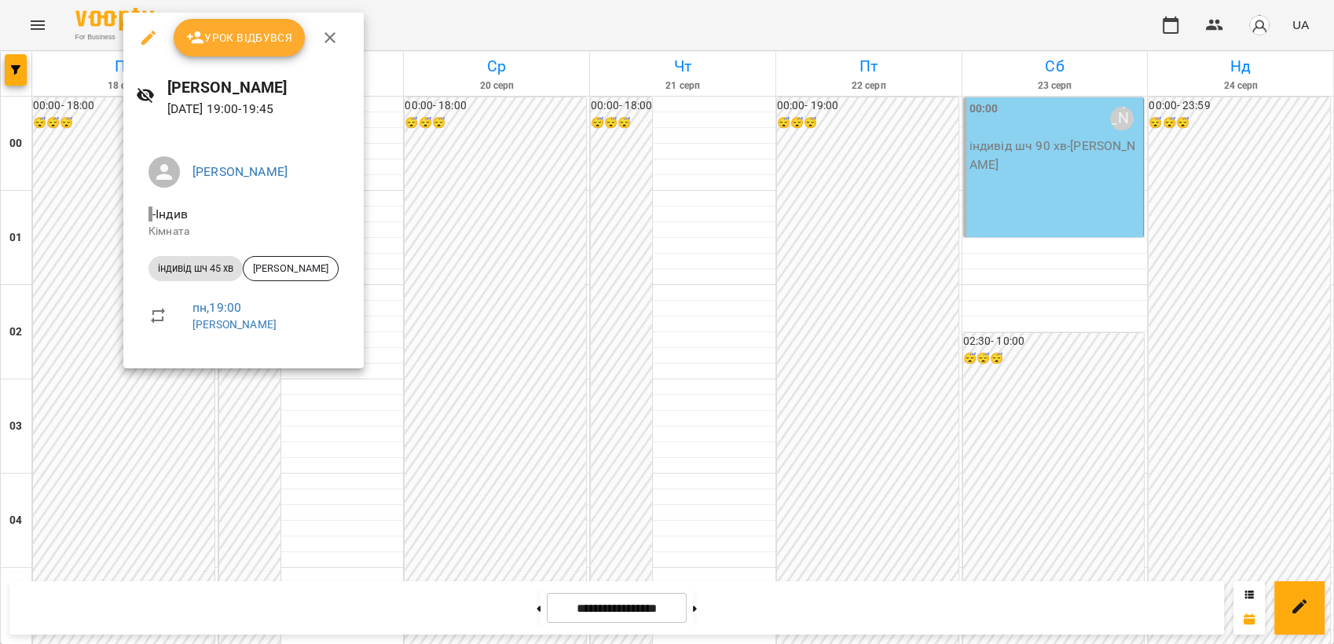
click at [163, 387] on div at bounding box center [667, 322] width 1334 height 644
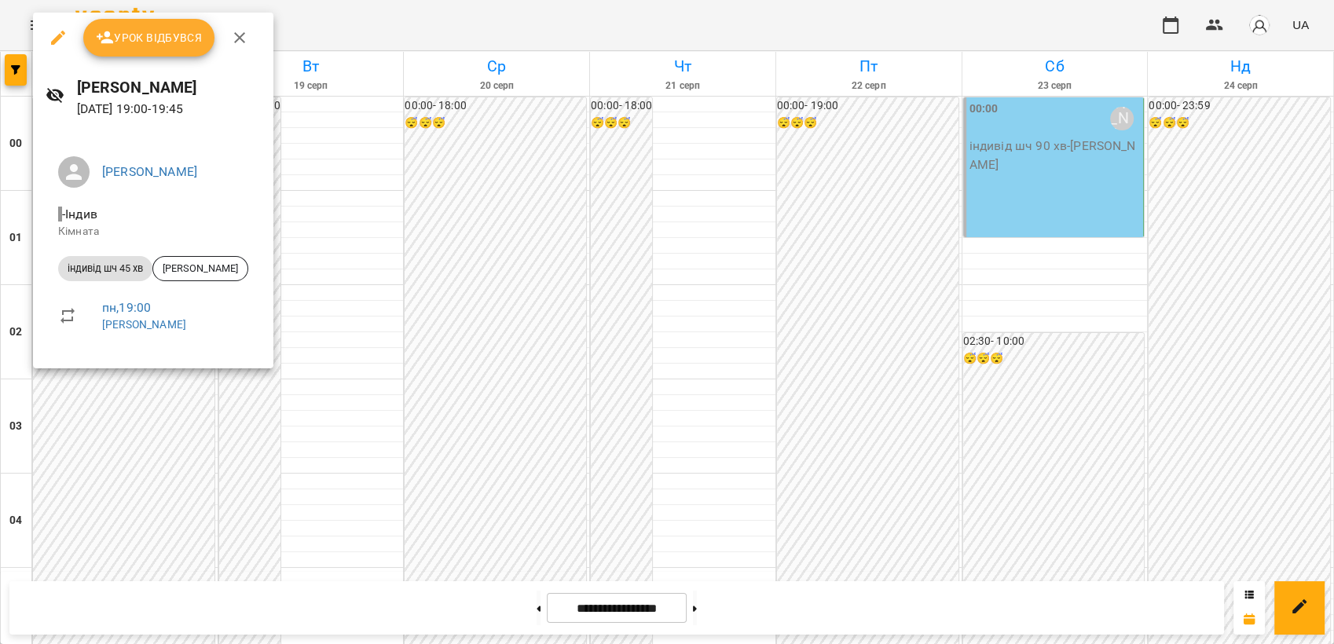
click at [713, 416] on div at bounding box center [667, 322] width 1334 height 644
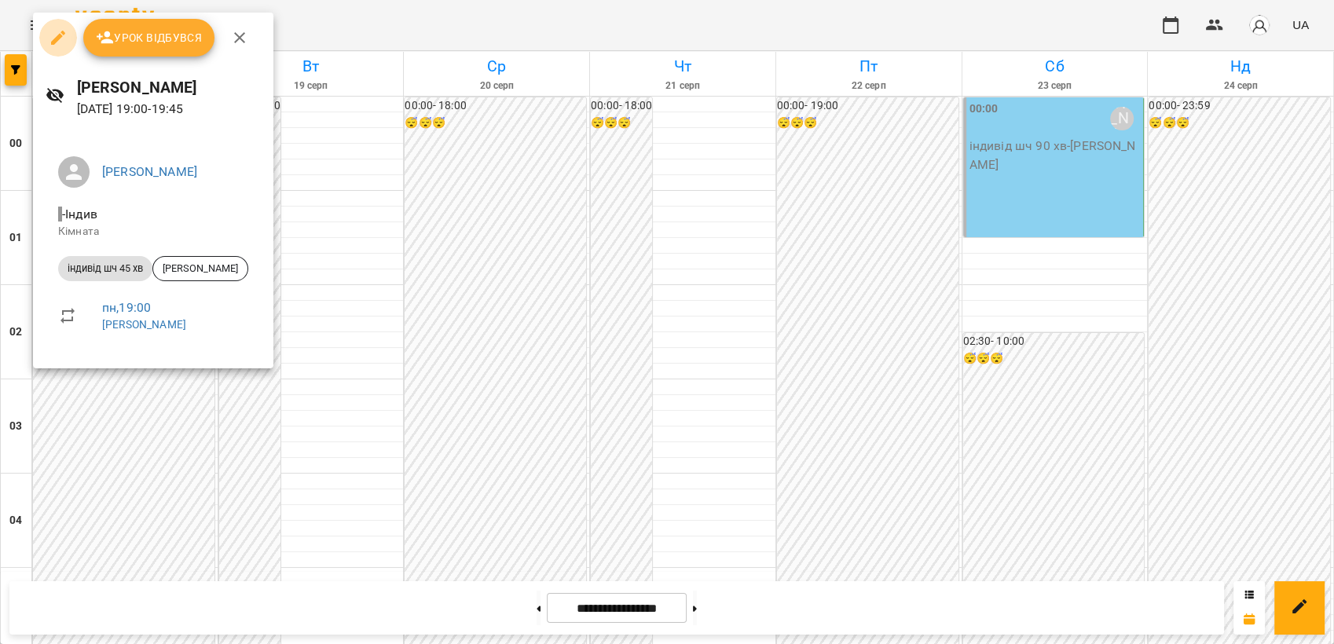
click at [69, 28] on button "button" at bounding box center [58, 38] width 38 height 38
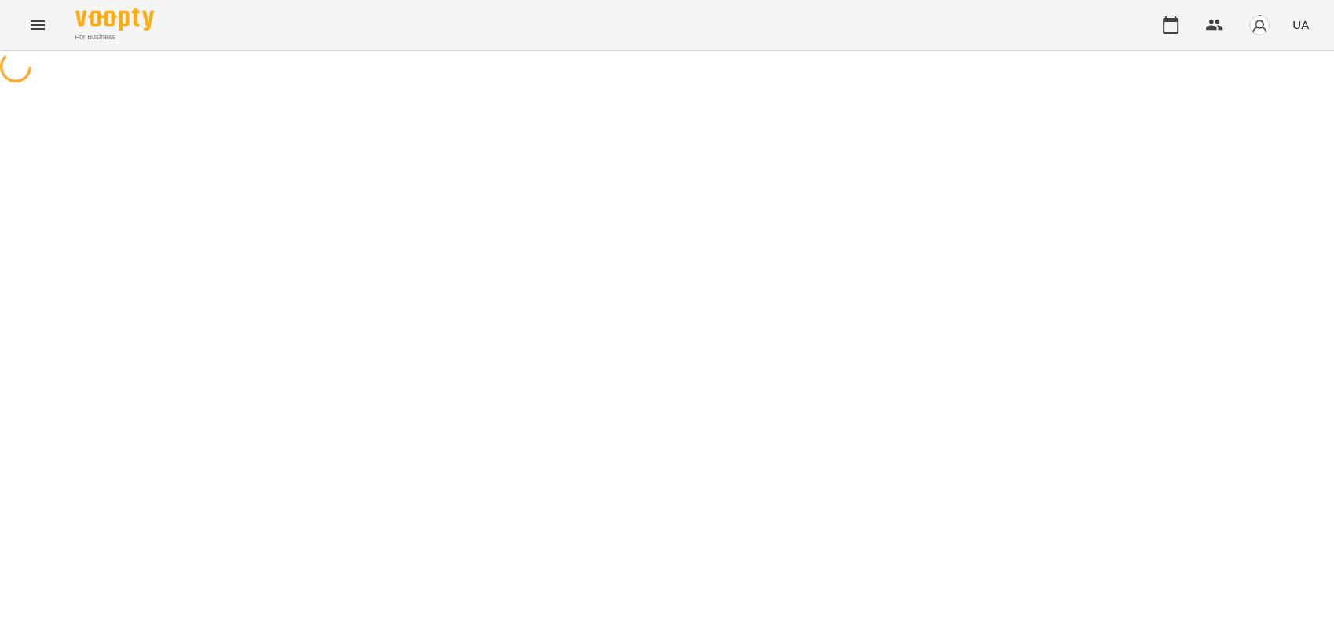
select select "**********"
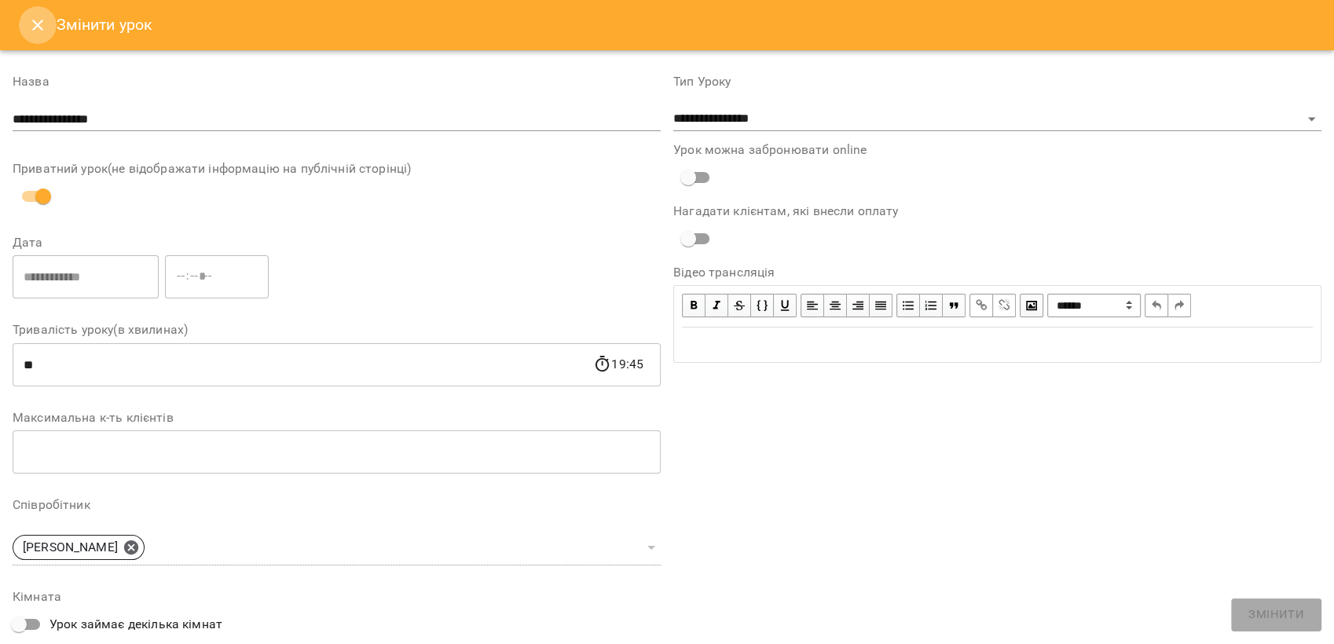
click at [39, 22] on icon "Close" at bounding box center [37, 25] width 11 height 11
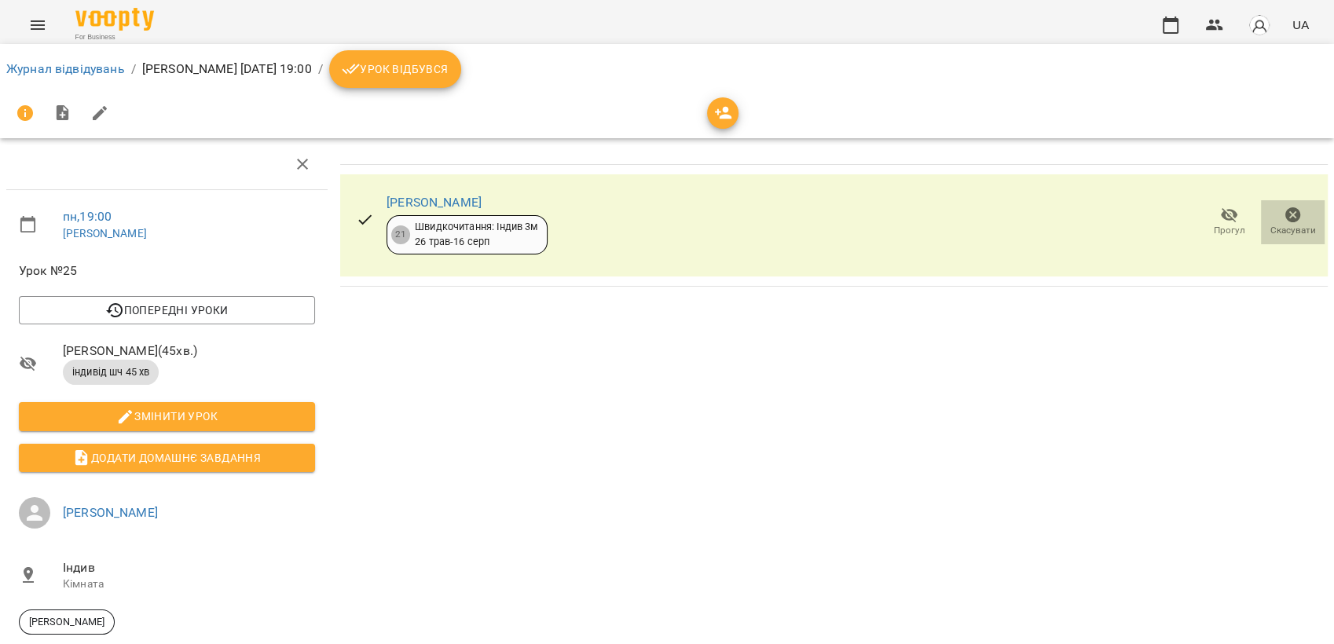
click at [1285, 218] on icon "button" at bounding box center [1293, 215] width 16 height 16
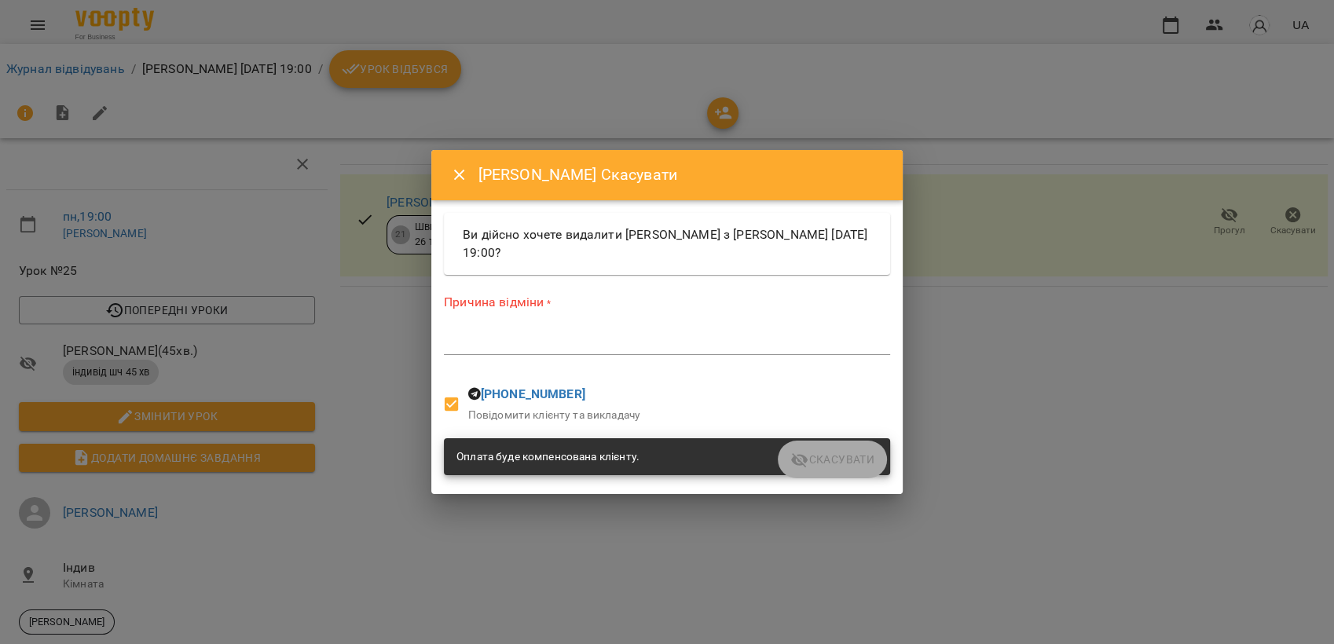
click at [622, 332] on div "*" at bounding box center [667, 342] width 446 height 25
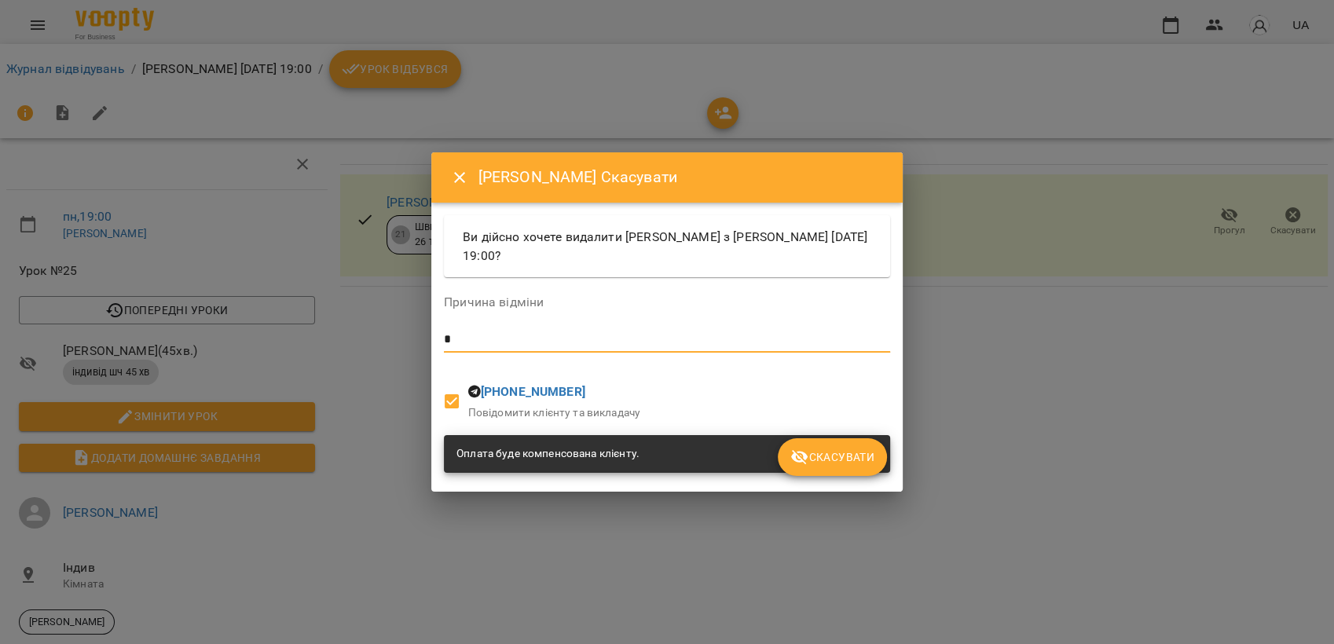
type textarea "*"
click at [838, 449] on span "Скасувати" at bounding box center [832, 457] width 84 height 19
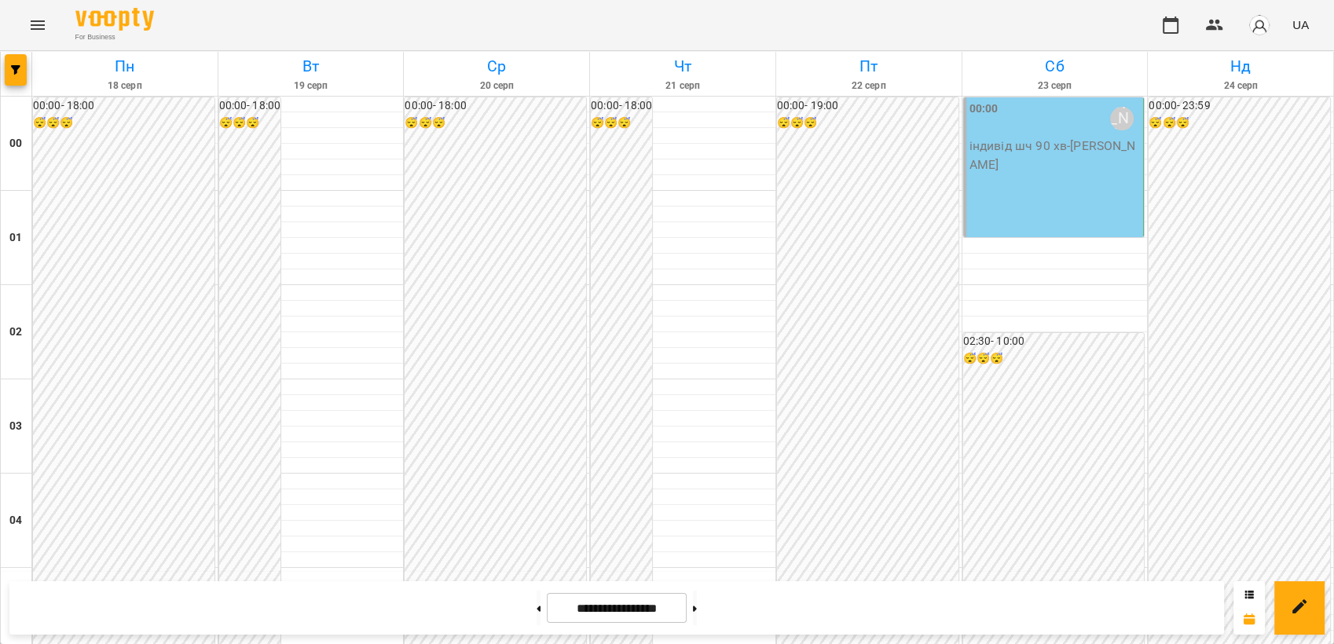
scroll to position [1109, 0]
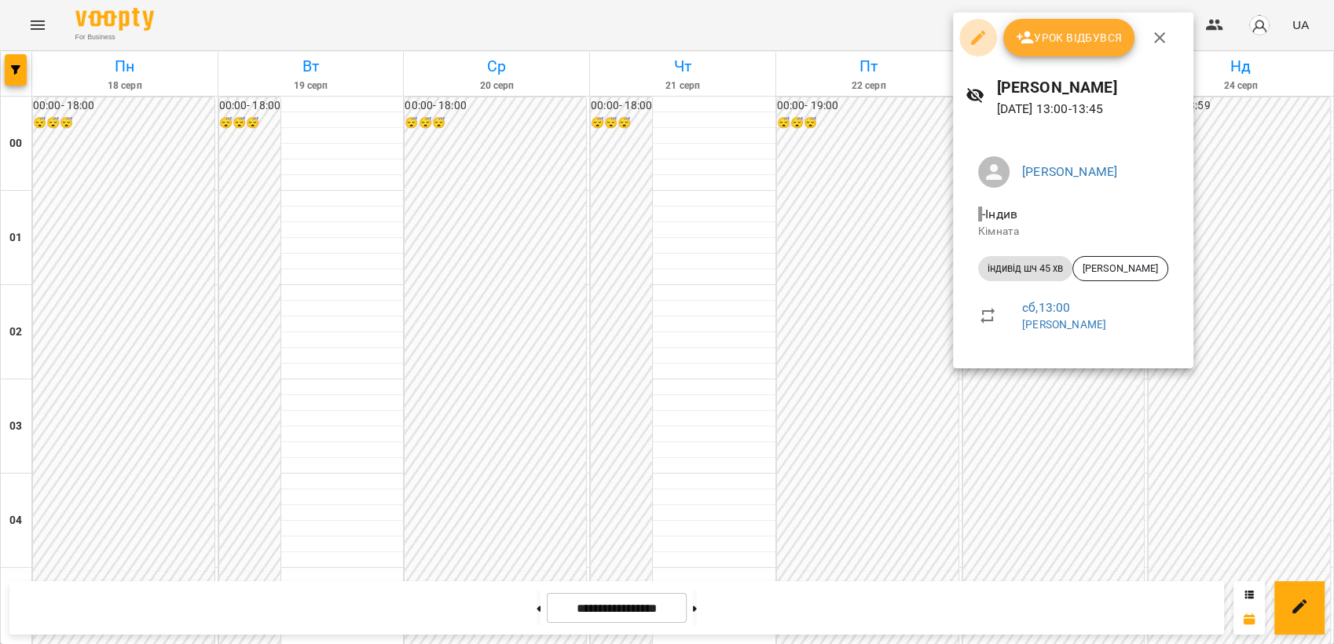
click at [970, 41] on icon "button" at bounding box center [978, 37] width 19 height 19
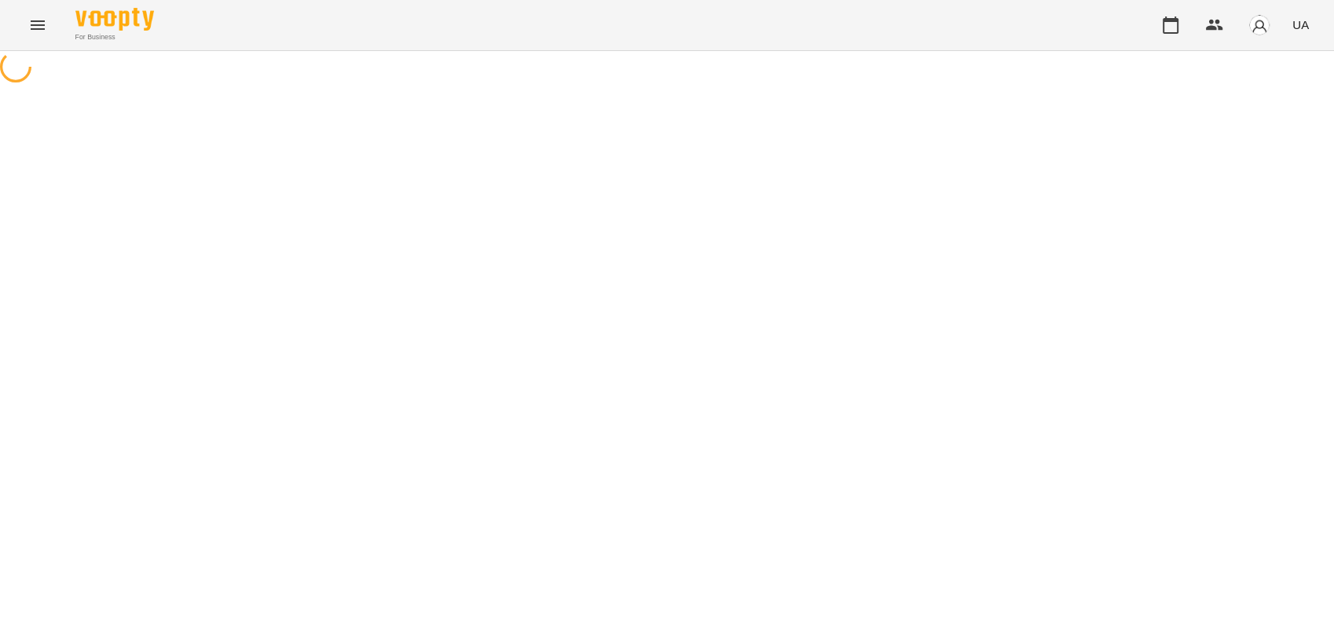
select select "**********"
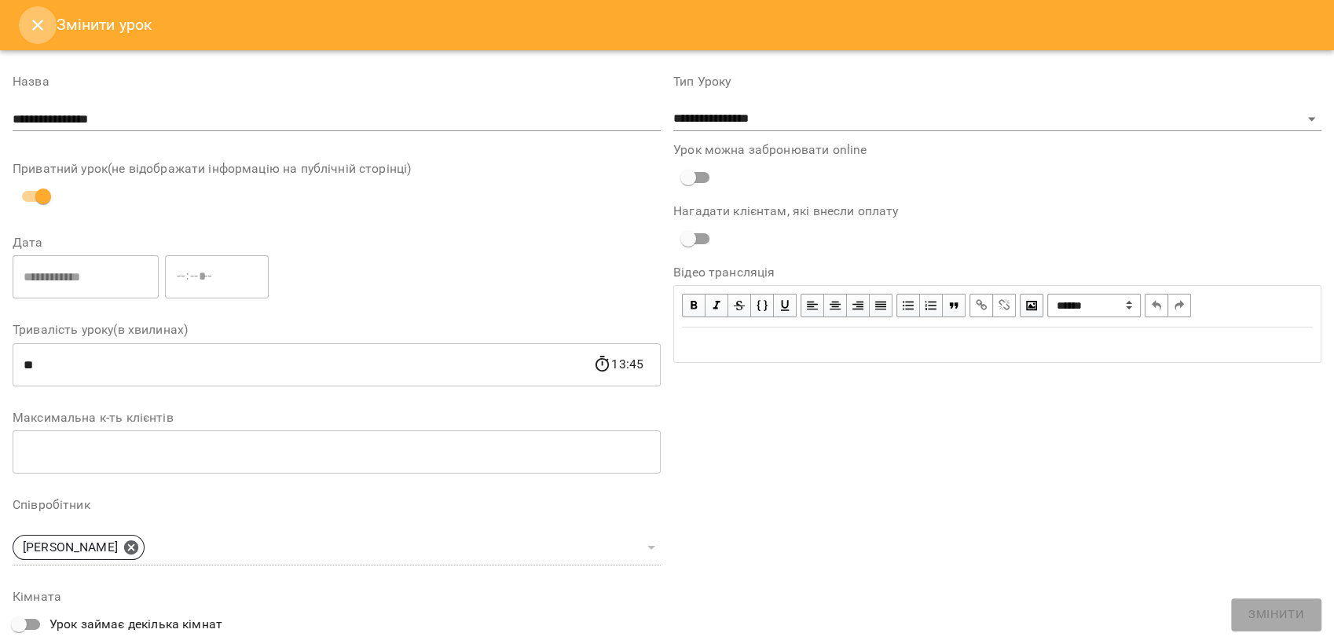
click at [36, 42] on button "Close" at bounding box center [38, 25] width 38 height 38
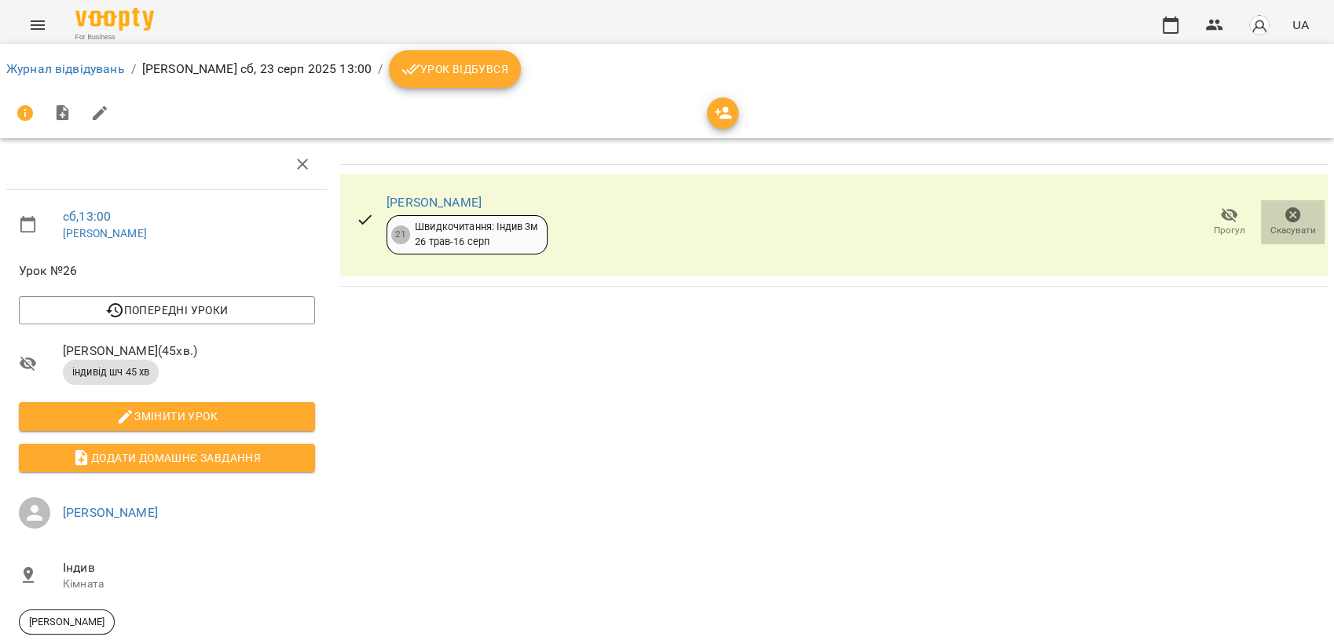
click at [1285, 211] on icon "button" at bounding box center [1293, 215] width 16 height 16
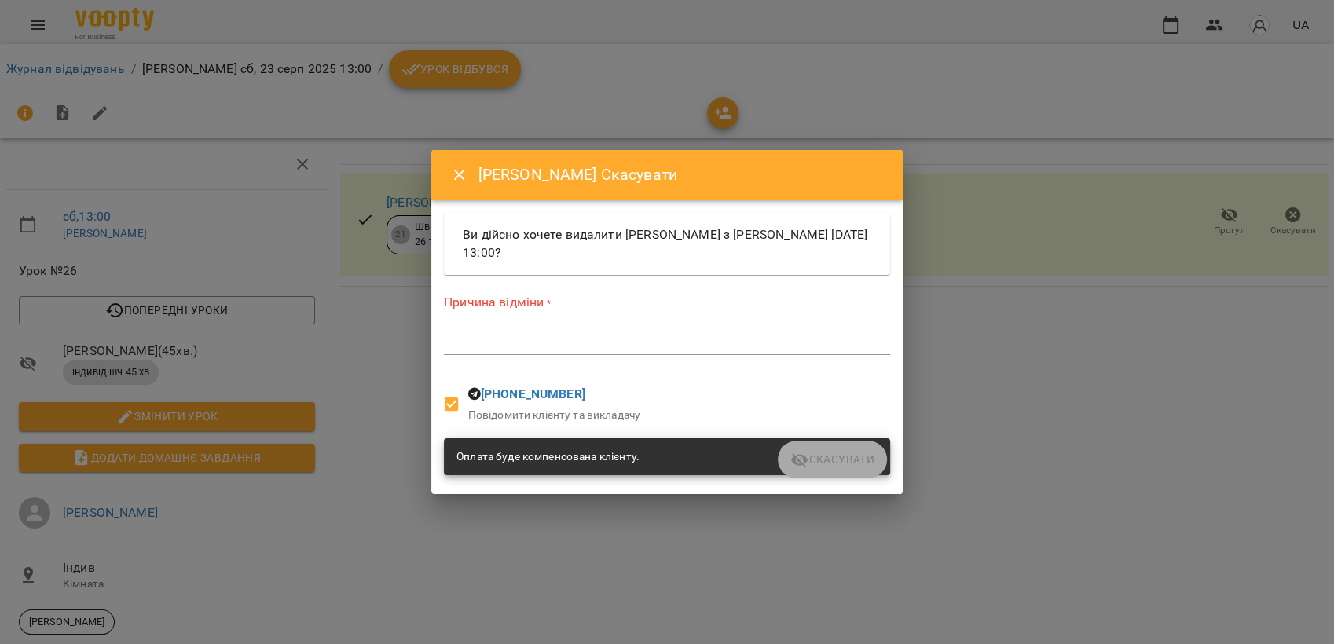
click at [641, 350] on div "*" at bounding box center [667, 342] width 446 height 25
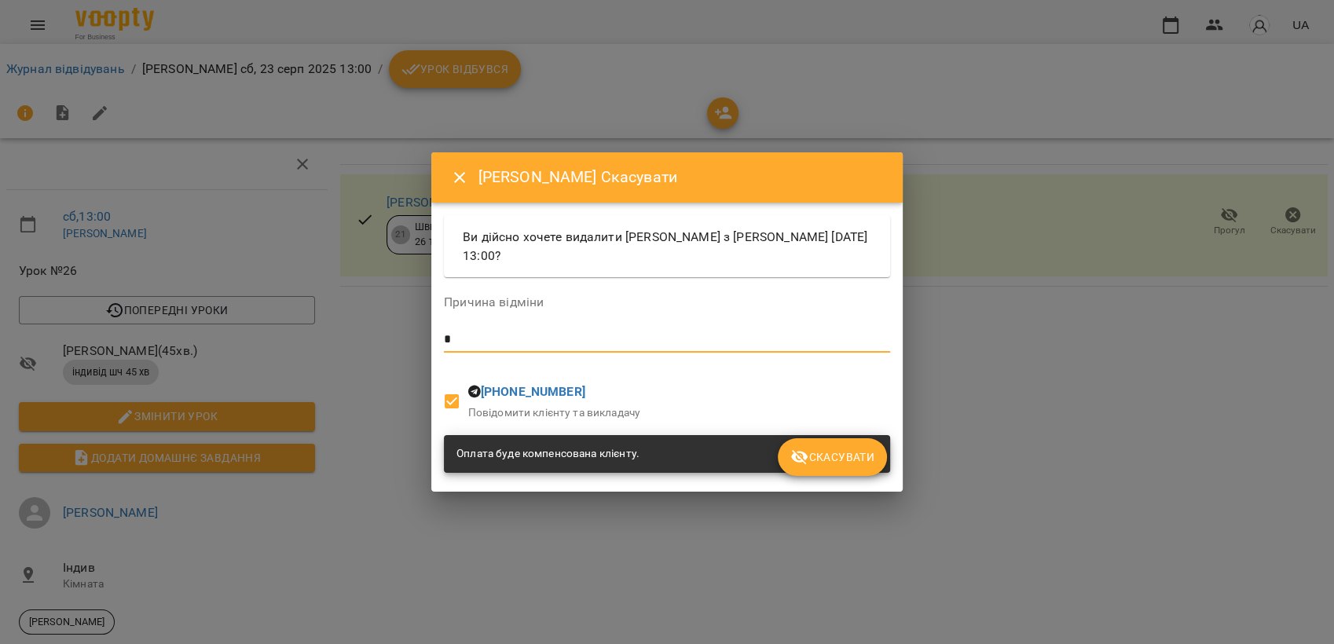
type textarea "*"
click at [880, 450] on button "Скасувати" at bounding box center [832, 457] width 109 height 38
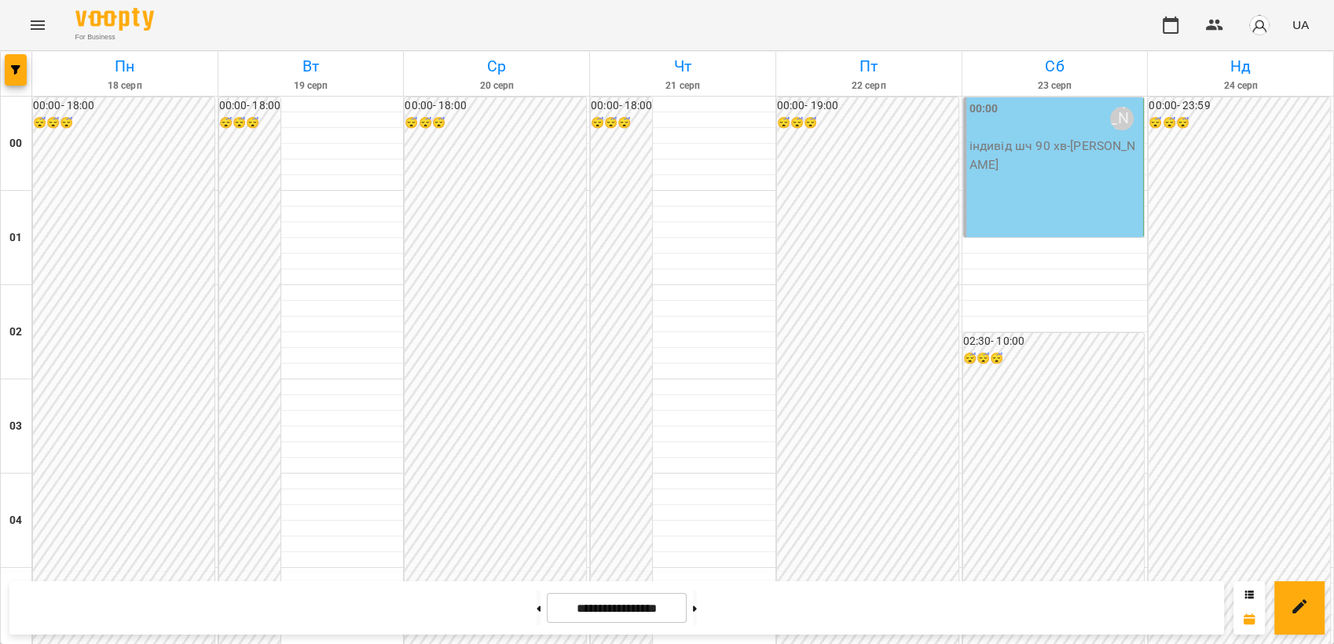
scroll to position [1400, 0]
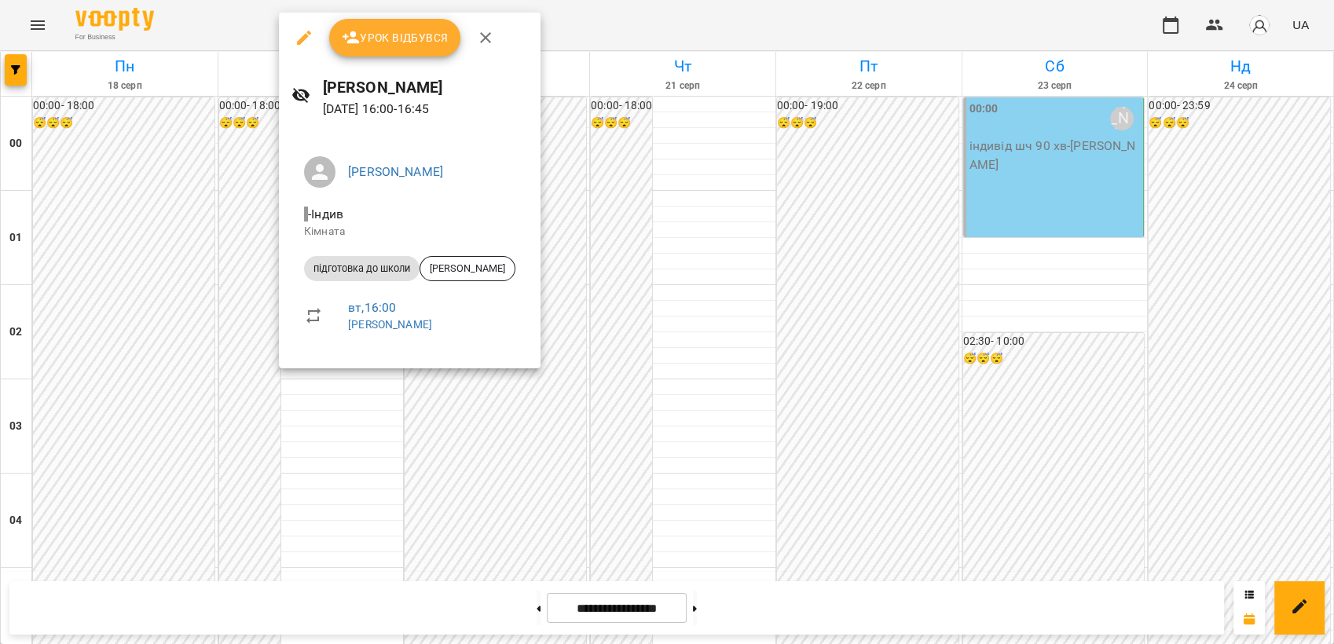
click at [1006, 267] on div at bounding box center [667, 322] width 1334 height 644
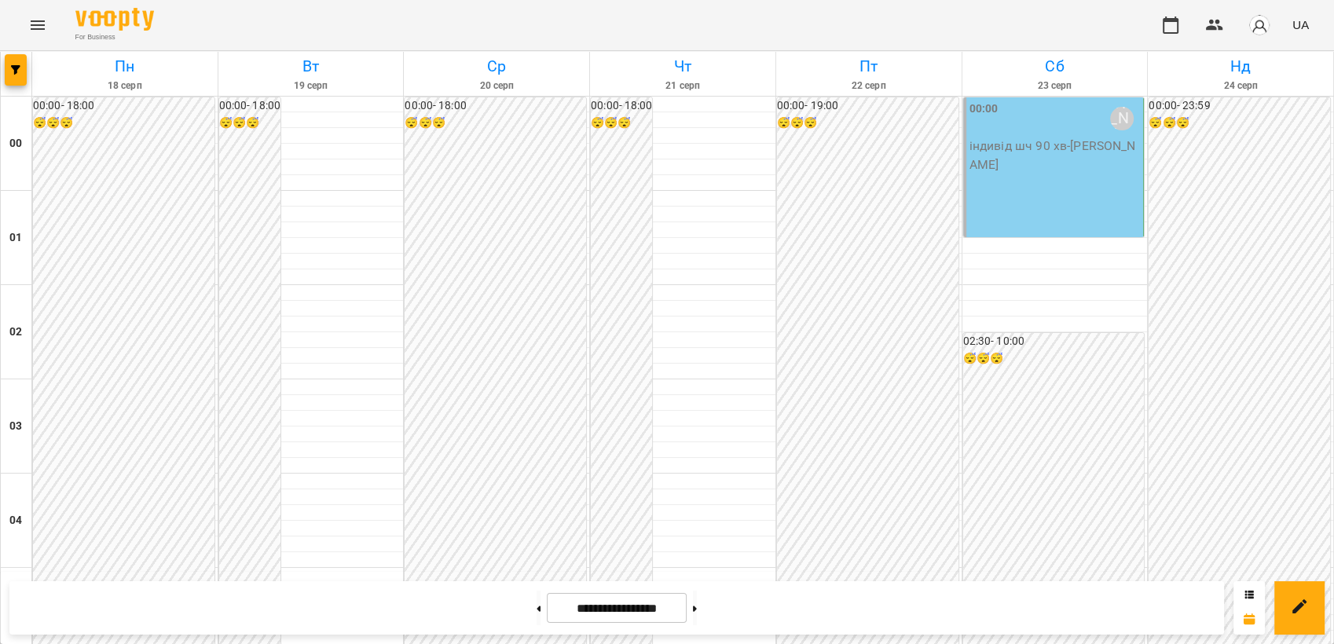
scroll to position [1607, 0]
